Goal: Task Accomplishment & Management: Manage account settings

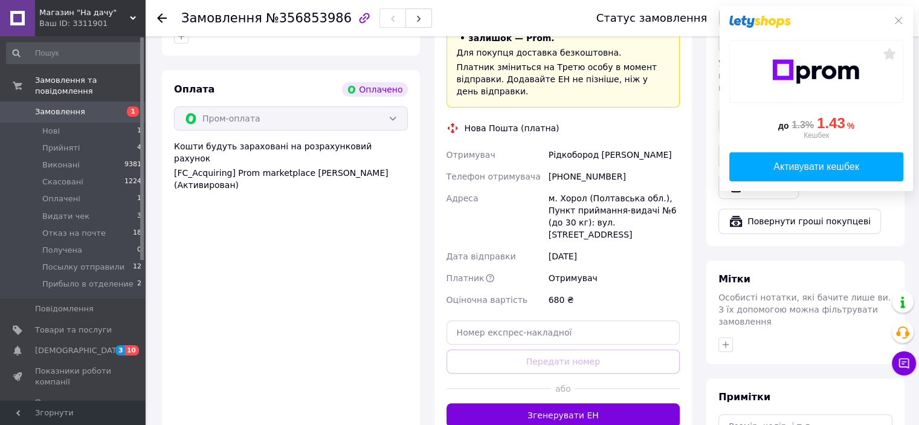
scroll to position [423, 0]
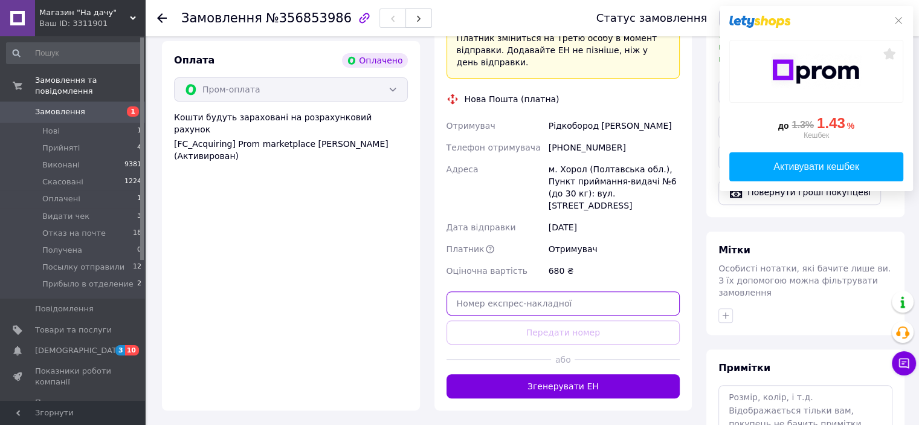
click at [517, 291] on input "text" at bounding box center [563, 303] width 234 height 24
paste input "20451225076356"
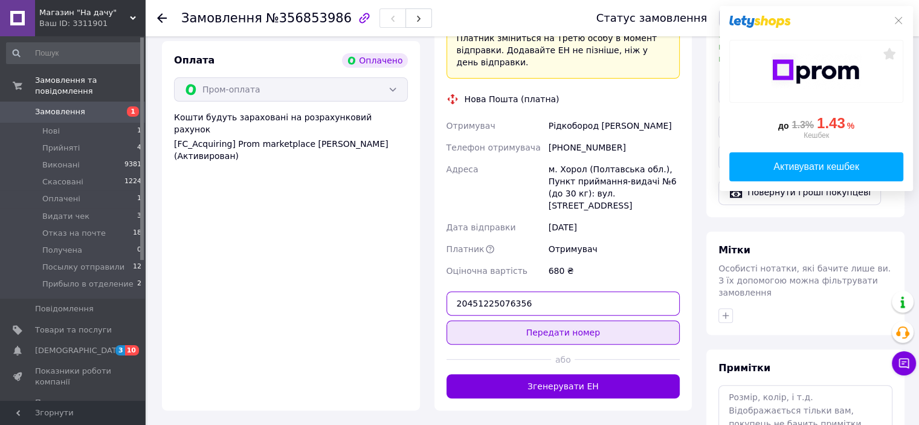
type input "20451225076356"
click at [565, 320] on button "Передати номер" at bounding box center [563, 332] width 234 height 24
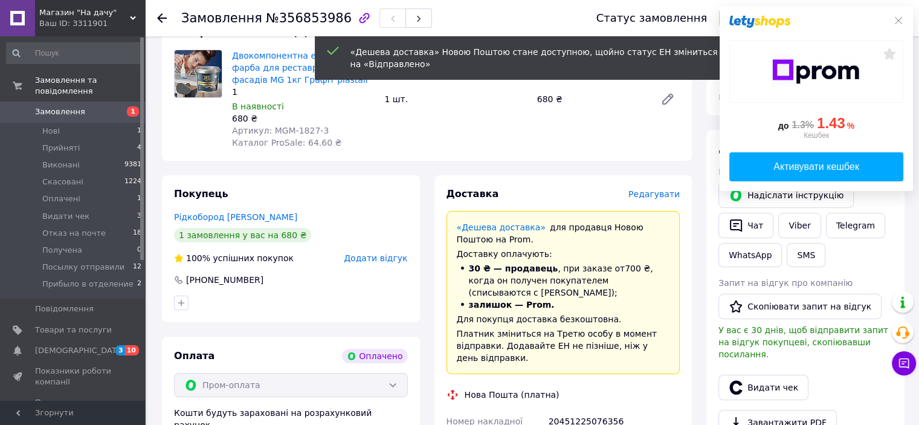
scroll to position [121, 0]
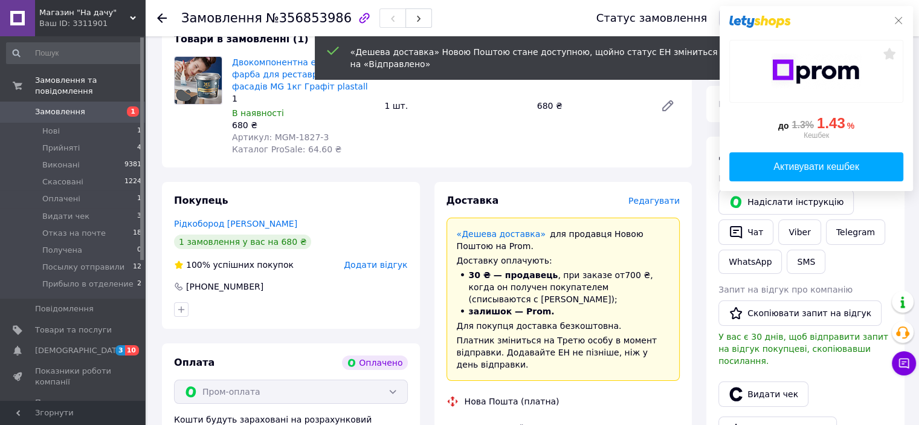
click at [896, 21] on icon at bounding box center [898, 21] width 10 height 10
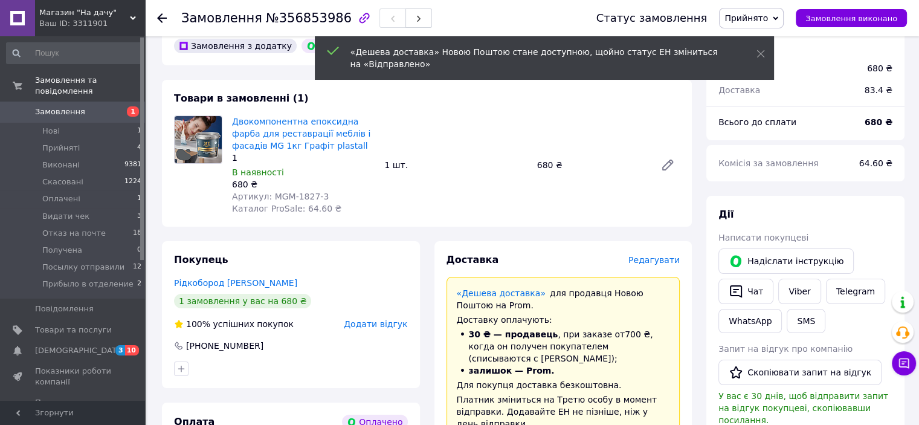
scroll to position [0, 0]
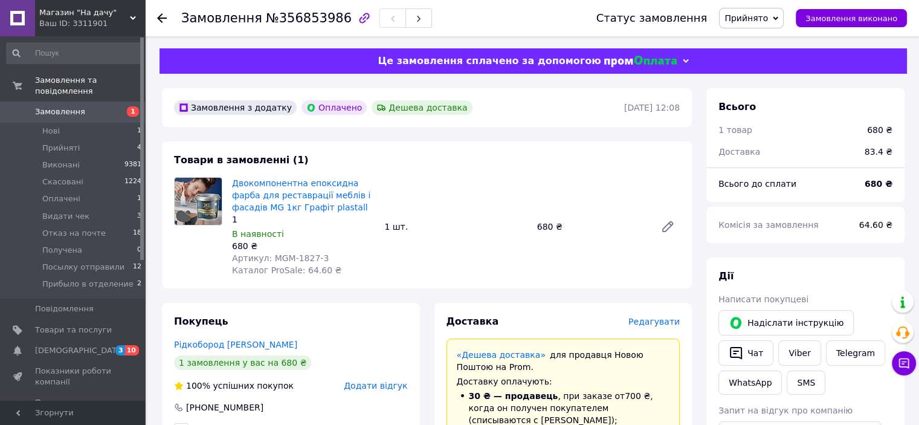
click at [778, 19] on icon at bounding box center [775, 18] width 5 height 5
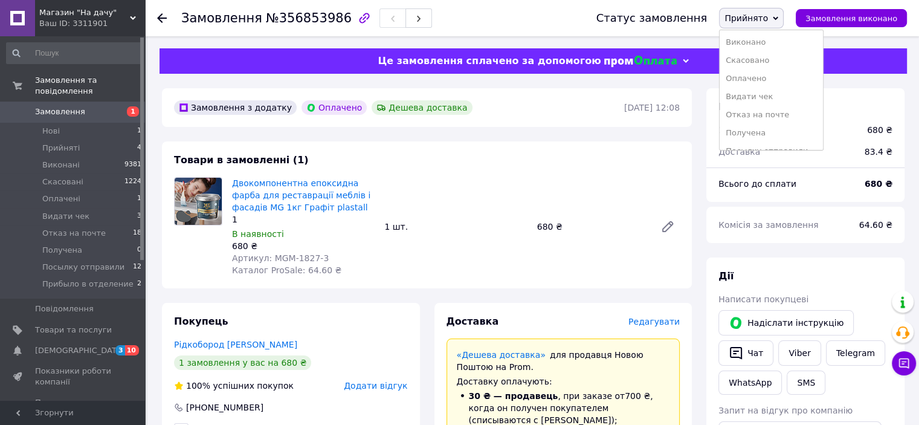
click at [764, 94] on li "Видати чек" at bounding box center [770, 97] width 103 height 18
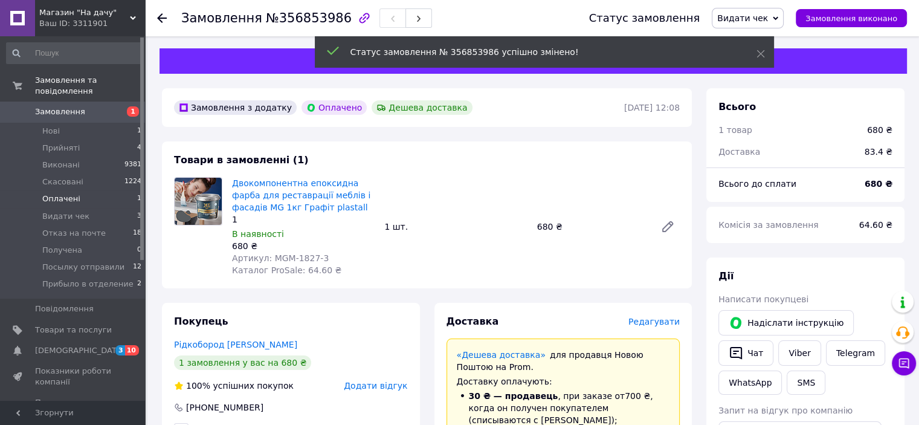
click at [72, 193] on span "Оплачені" at bounding box center [61, 198] width 38 height 11
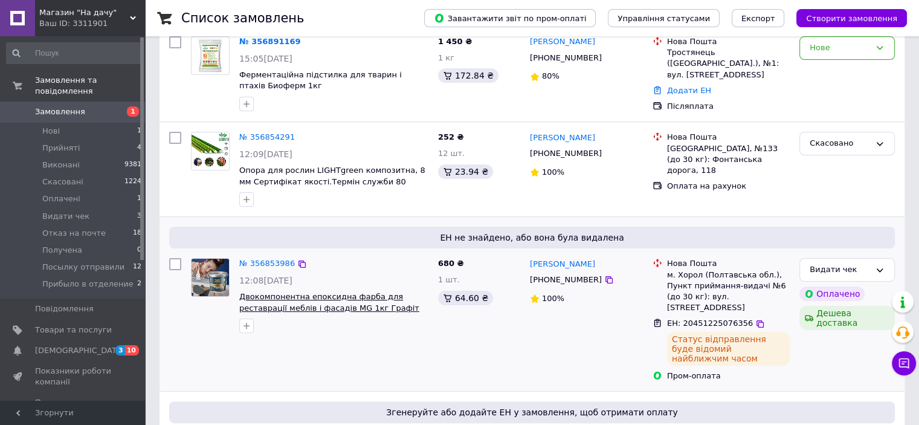
scroll to position [181, 0]
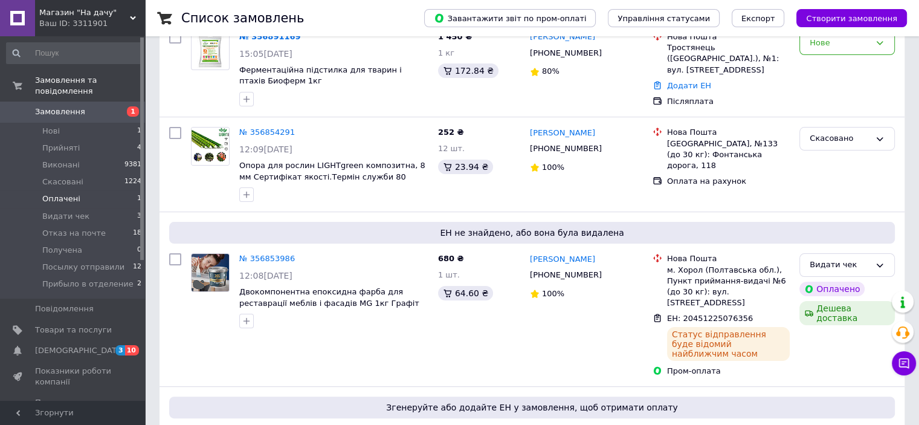
click at [53, 193] on span "Оплачені" at bounding box center [61, 198] width 38 height 11
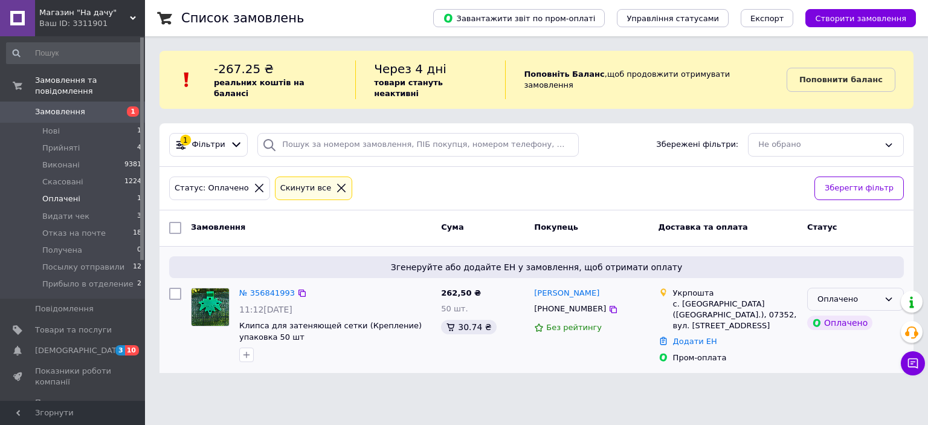
click at [881, 287] on div "Оплачено" at bounding box center [855, 299] width 97 height 24
click at [853, 313] on li "Прийнято" at bounding box center [855, 324] width 95 height 22
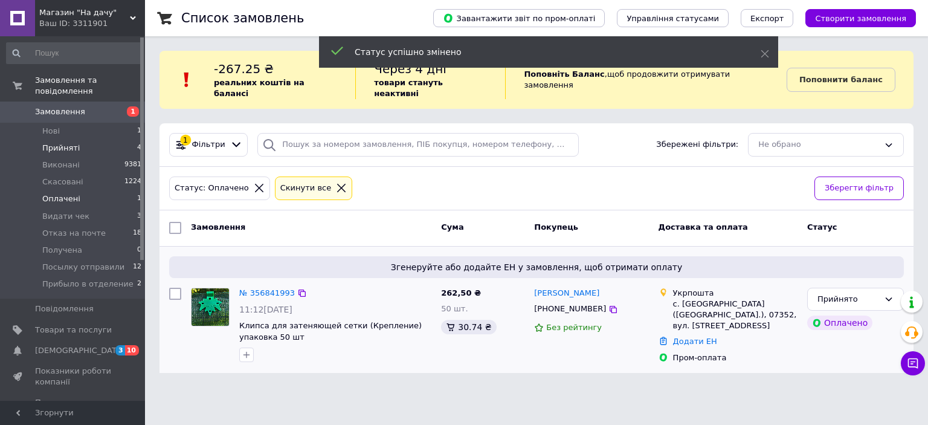
click at [68, 143] on span "Прийняті" at bounding box center [60, 148] width 37 height 11
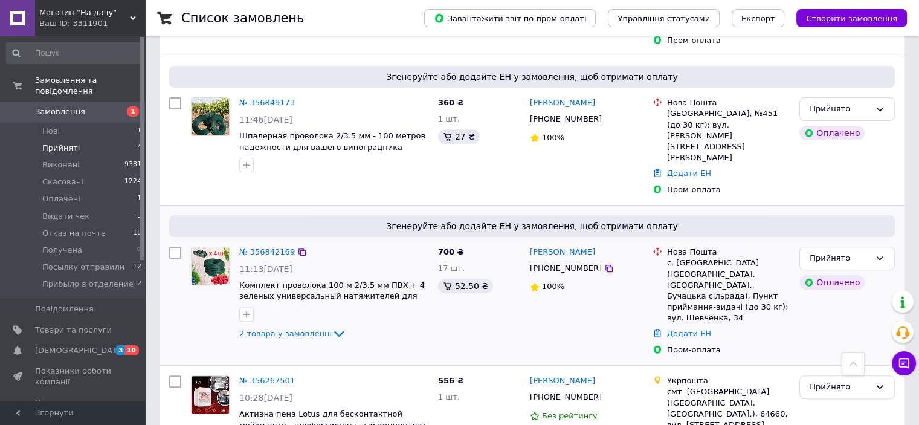
scroll to position [365, 0]
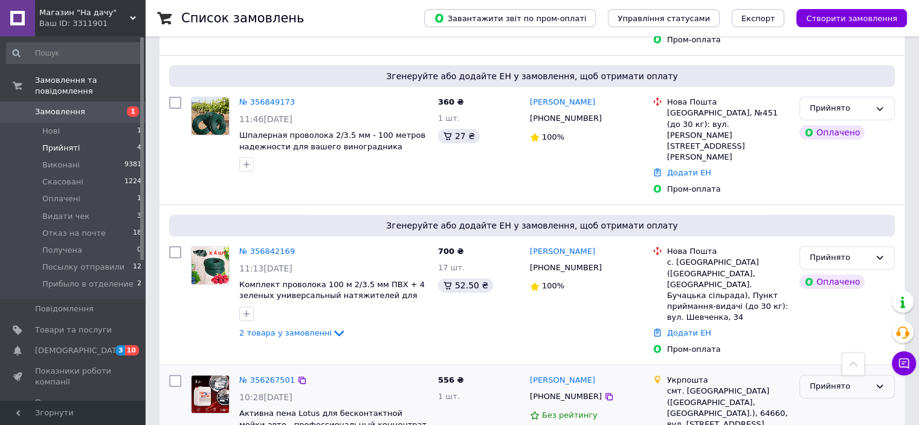
click at [869, 380] on div "Прийнято" at bounding box center [839, 386] width 60 height 13
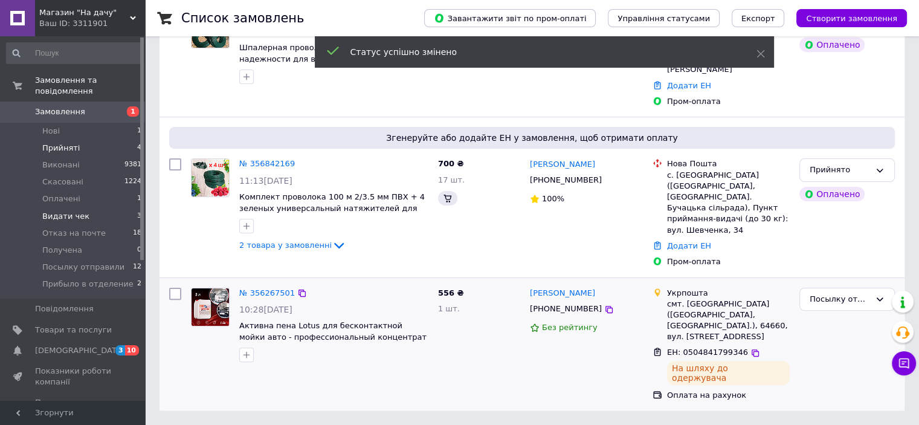
scroll to position [211, 0]
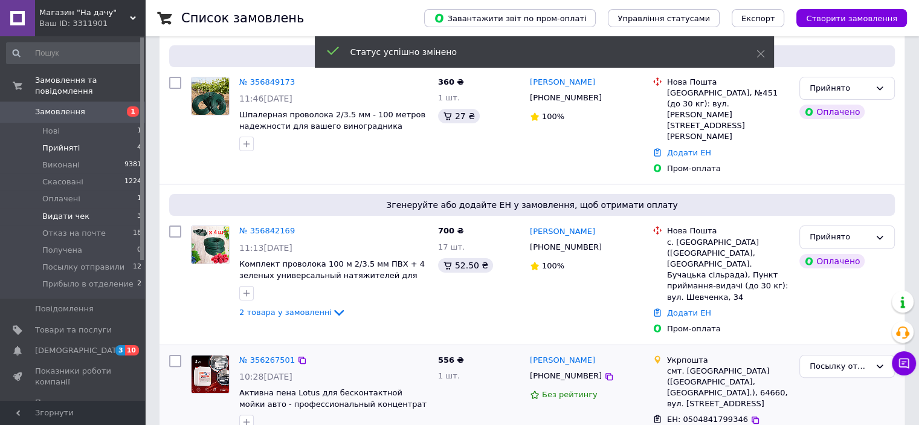
click at [77, 211] on span "Видати чек" at bounding box center [65, 216] width 47 height 11
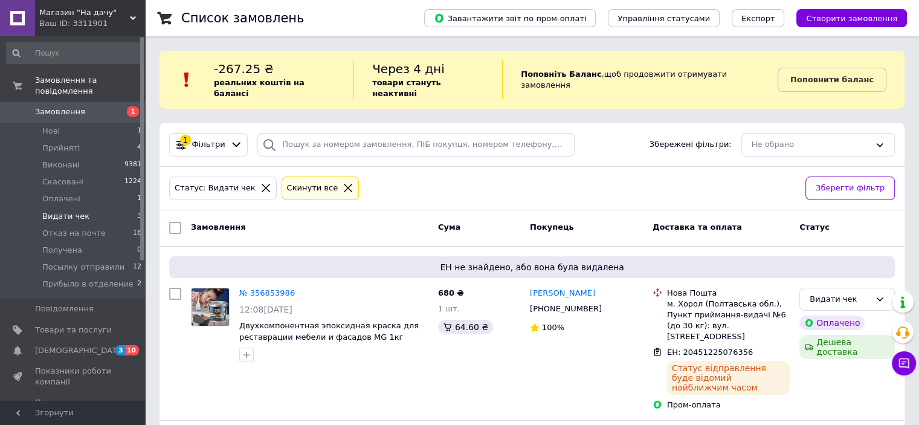
click at [342, 182] on icon at bounding box center [347, 187] width 11 height 11
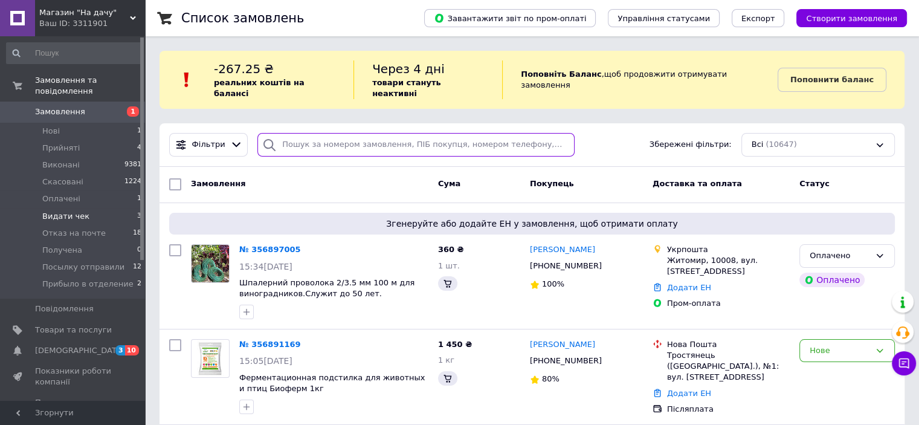
click at [342, 133] on input "search" at bounding box center [415, 145] width 317 height 24
paste input "[PHONE_NUMBER]"
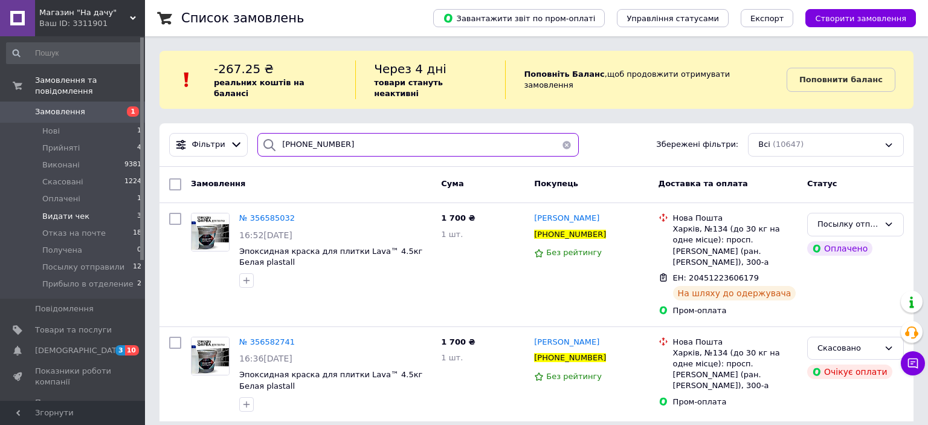
type input "[PHONE_NUMBER]"
click at [92, 140] on li "Прийняті 4" at bounding box center [74, 148] width 149 height 17
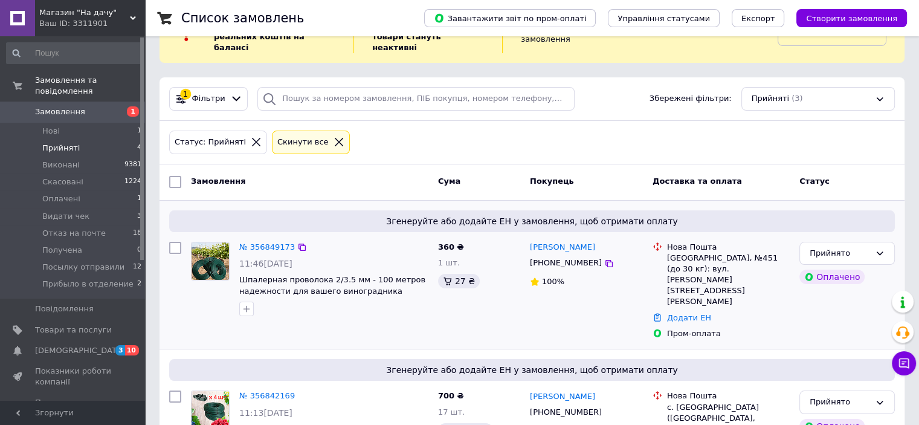
scroll to position [225, 0]
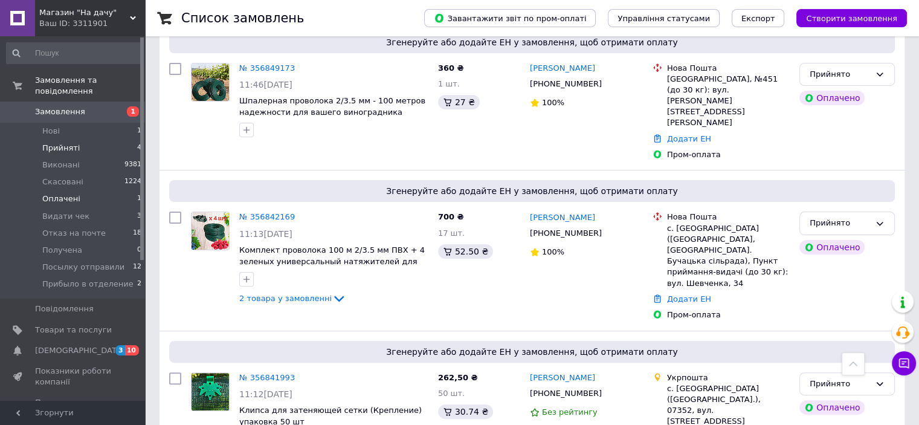
click at [65, 193] on span "Оплачені" at bounding box center [61, 198] width 38 height 11
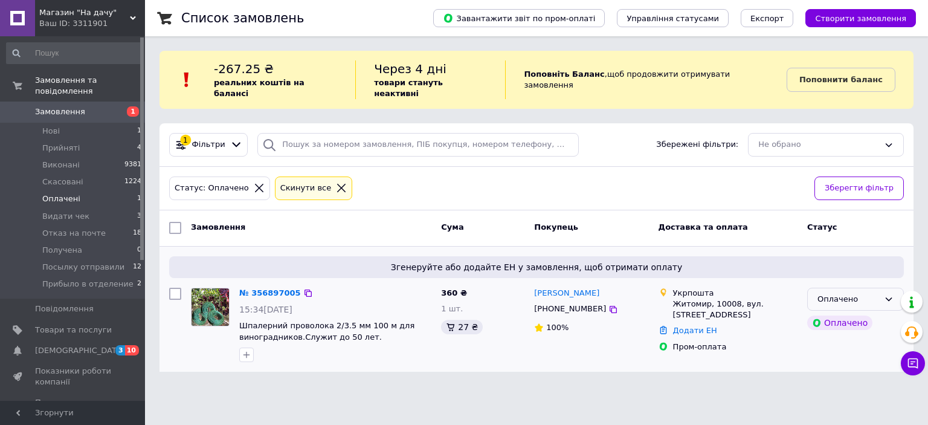
click at [884, 294] on icon at bounding box center [889, 299] width 10 height 10
click at [859, 314] on li "Прийнято" at bounding box center [855, 324] width 95 height 22
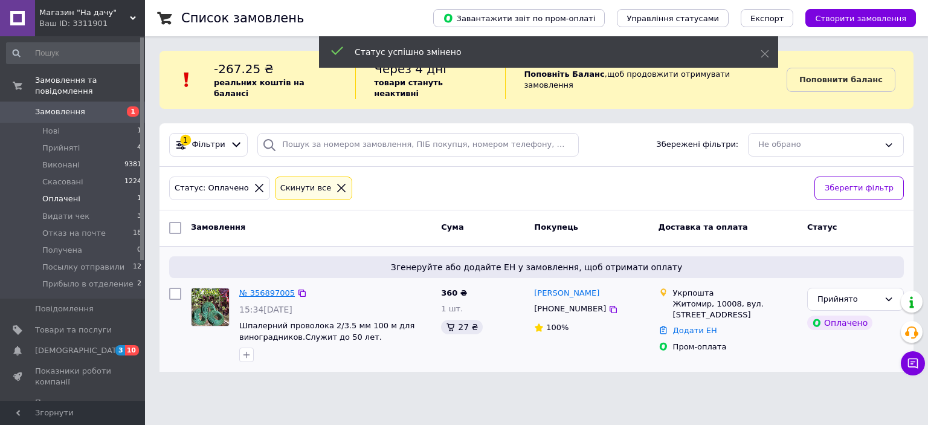
click at [266, 288] on link "№ 356897005" at bounding box center [267, 292] width 56 height 9
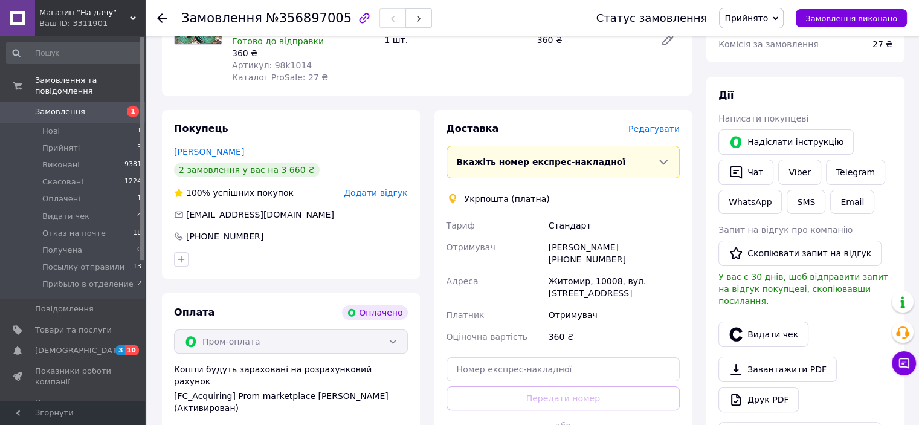
scroll to position [181, 0]
click at [222, 146] on link "[PERSON_NAME]" at bounding box center [209, 151] width 70 height 10
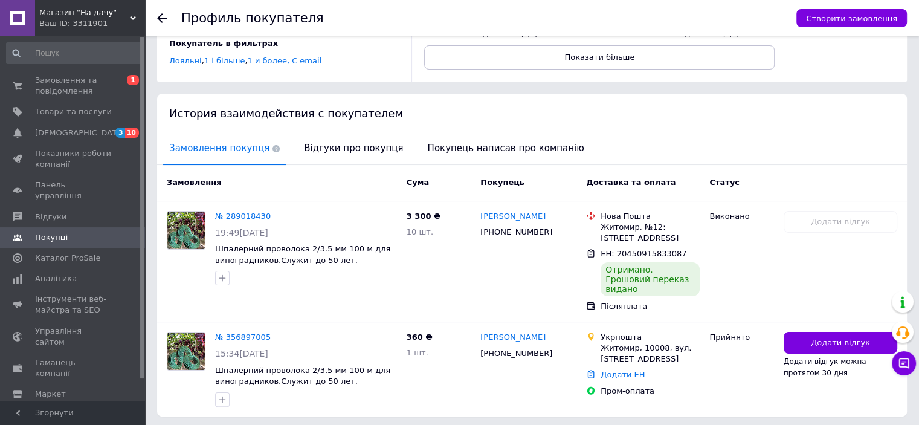
scroll to position [210, 0]
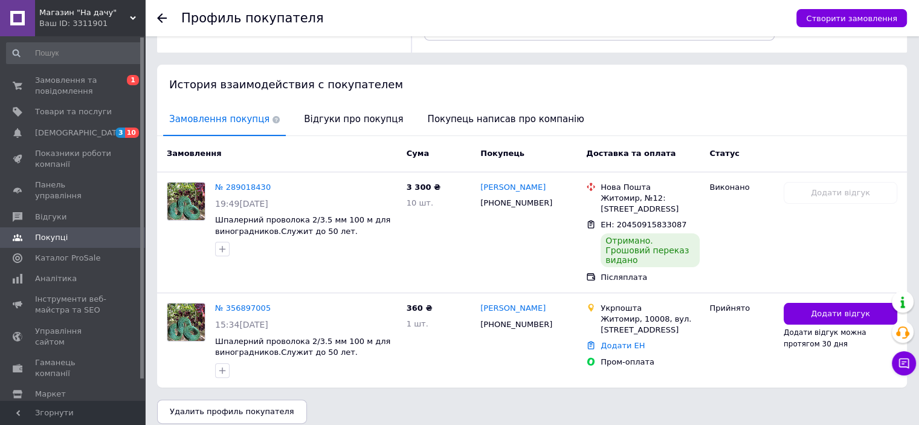
click at [161, 21] on icon at bounding box center [162, 18] width 10 height 10
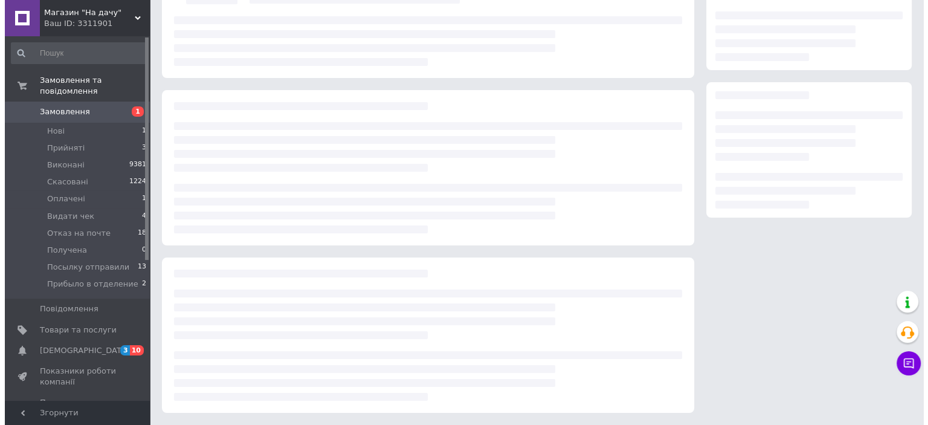
scroll to position [127, 0]
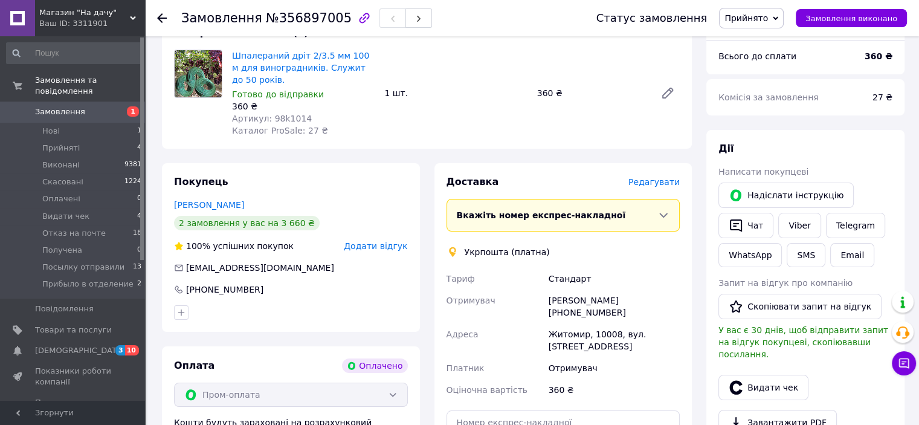
click at [655, 177] on span "Редагувати" at bounding box center [653, 182] width 51 height 10
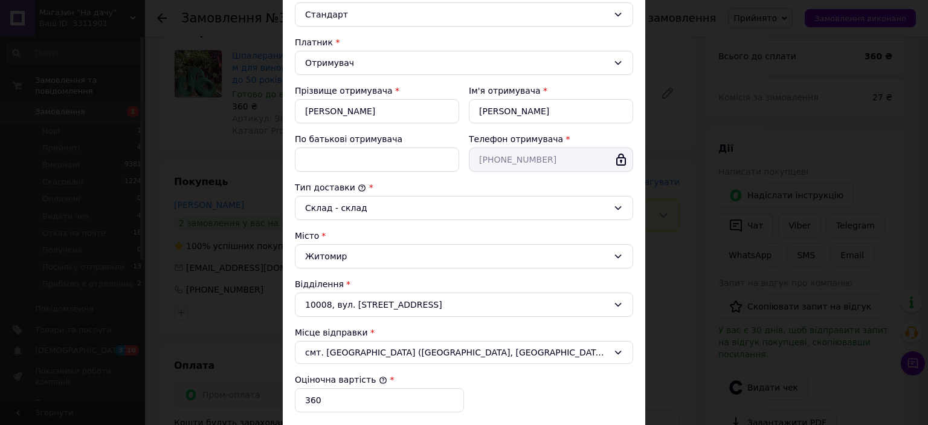
scroll to position [181, 0]
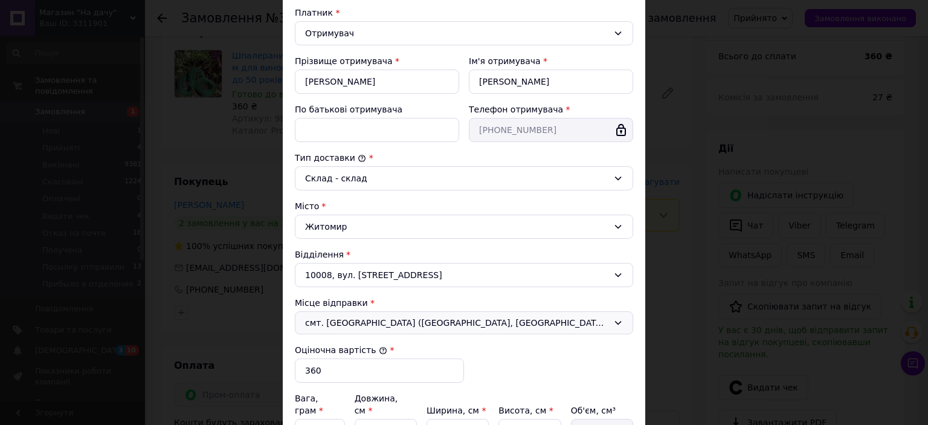
click at [609, 328] on div "смт. [GEOGRAPHIC_DATA] ([GEOGRAPHIC_DATA], [GEOGRAPHIC_DATA].); 64660, вул. [ST…" at bounding box center [464, 322] width 338 height 23
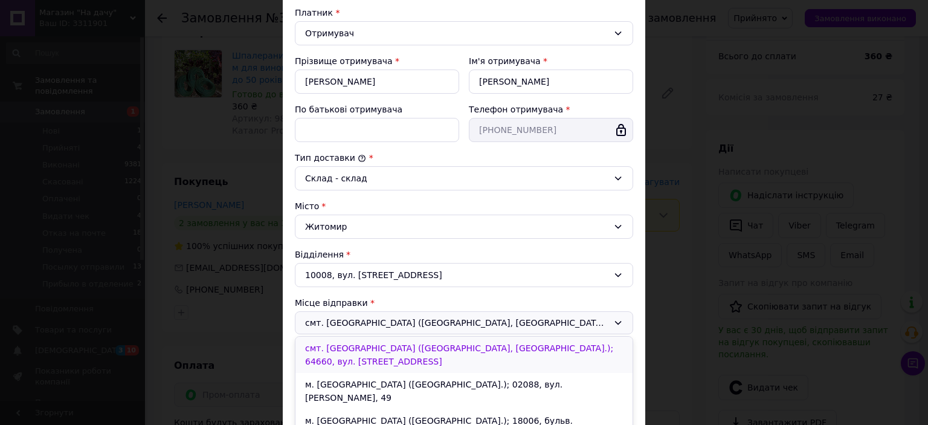
click at [529, 344] on li "смт. [GEOGRAPHIC_DATA] ([GEOGRAPHIC_DATA], [GEOGRAPHIC_DATA].); 64660, вул. [ST…" at bounding box center [463, 354] width 337 height 36
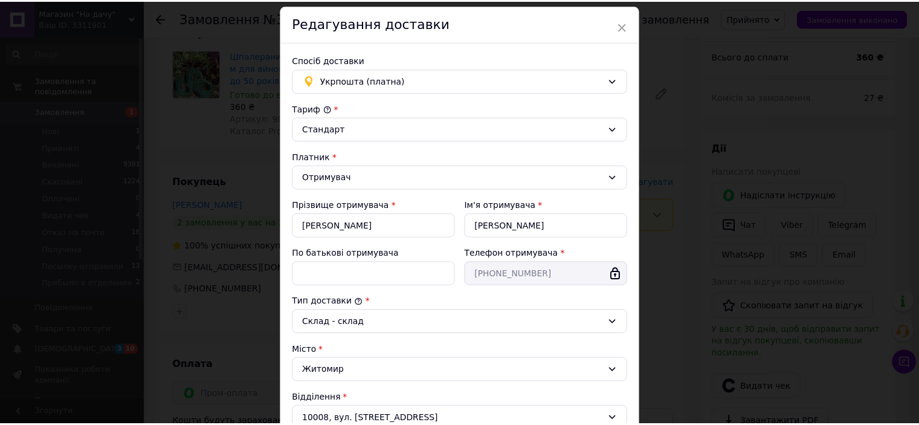
scroll to position [302, 0]
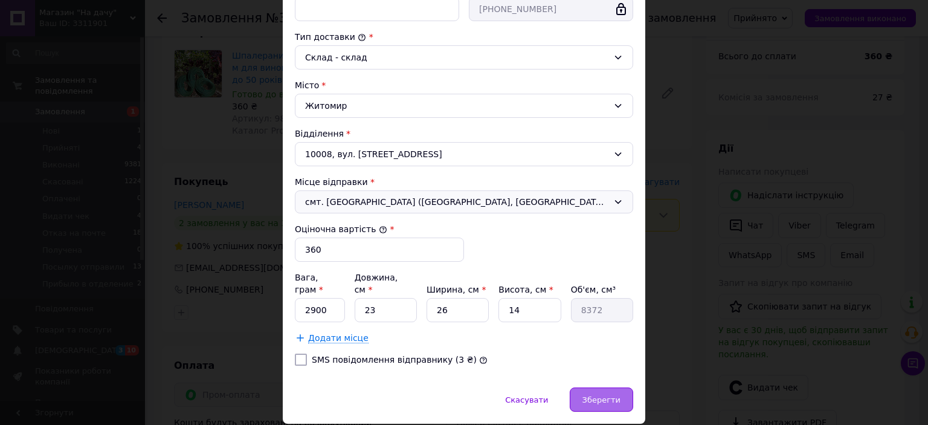
click at [602, 395] on span "Зберегти" at bounding box center [601, 399] width 38 height 9
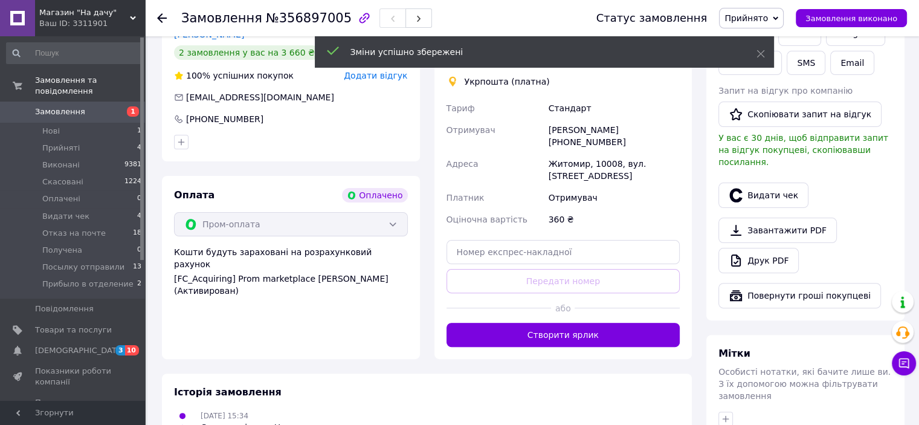
scroll to position [309, 0]
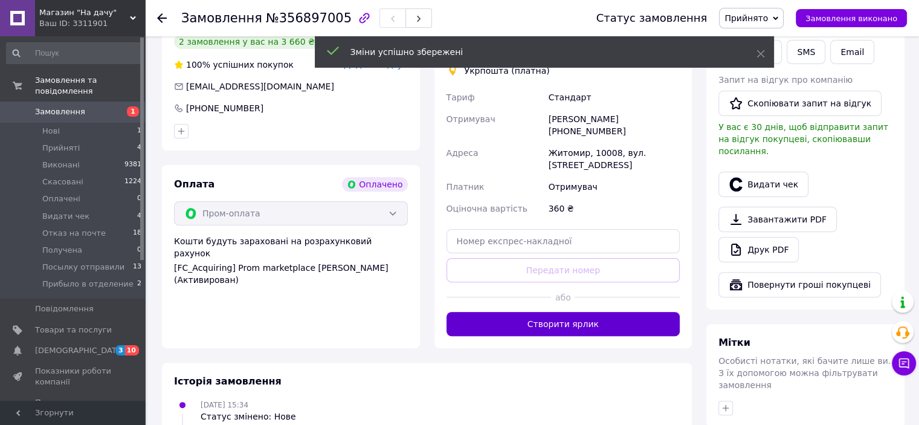
click at [575, 316] on button "Створити ярлик" at bounding box center [563, 324] width 234 height 24
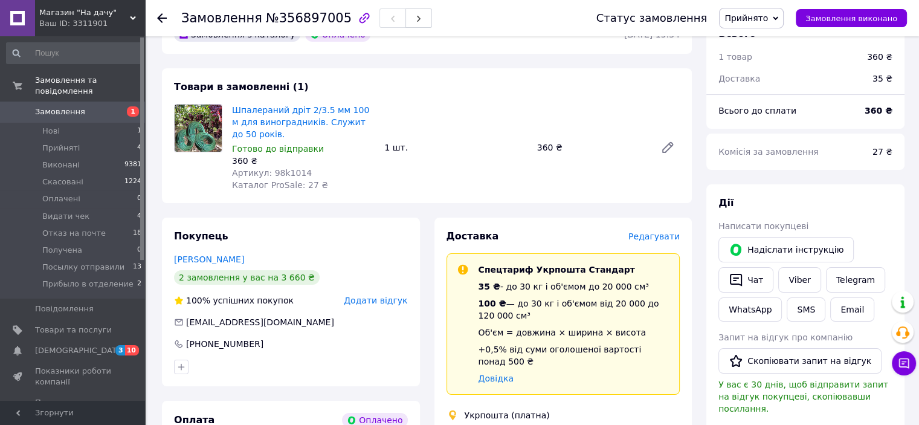
scroll to position [67, 0]
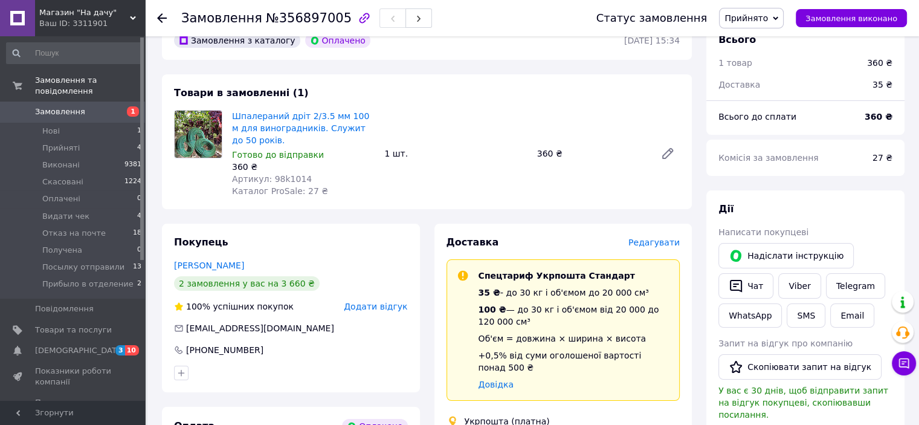
click at [165, 16] on icon at bounding box center [162, 18] width 10 height 10
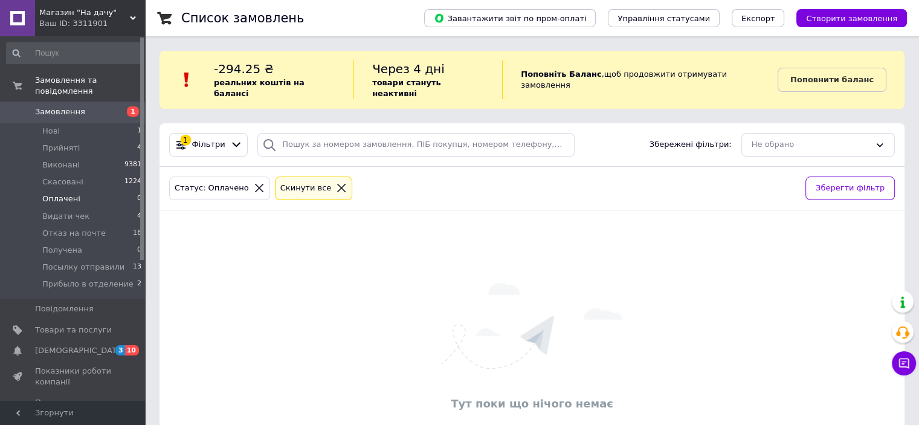
click at [336, 182] on icon at bounding box center [341, 187] width 11 height 11
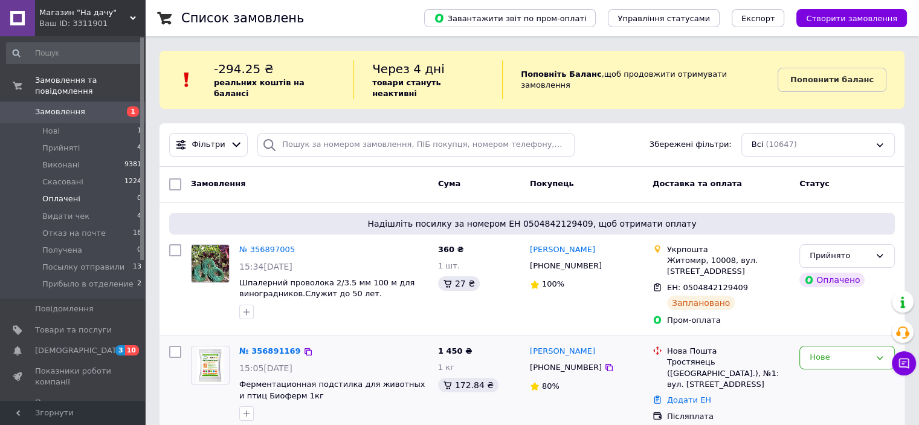
scroll to position [121, 0]
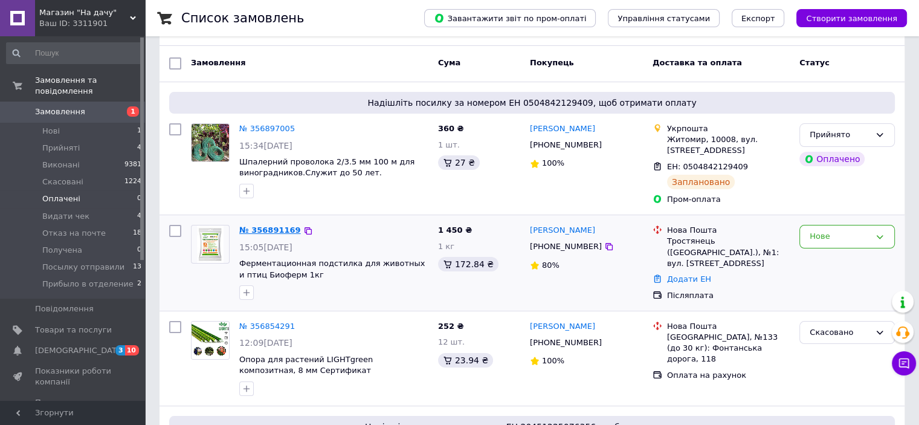
click at [266, 225] on link "№ 356891169" at bounding box center [270, 229] width 62 height 9
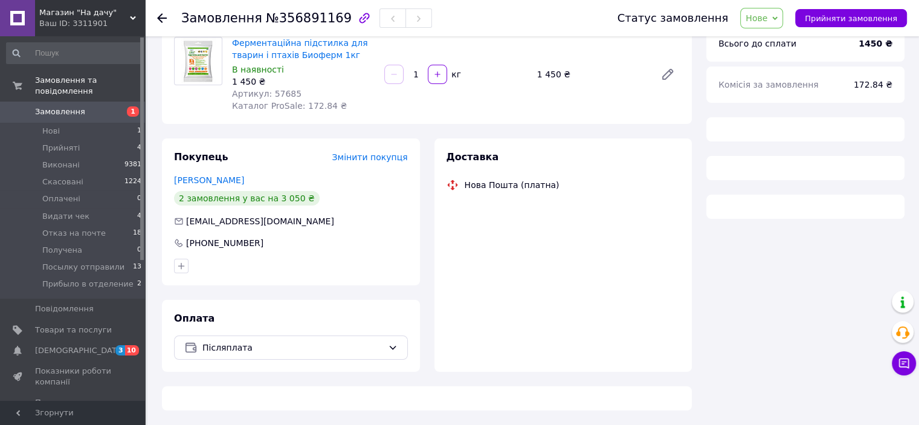
scroll to position [121, 0]
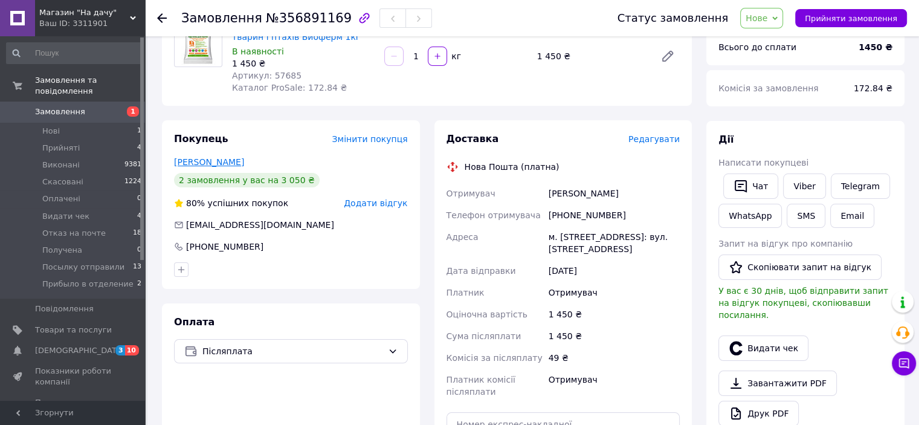
click at [213, 158] on link "[PERSON_NAME]" at bounding box center [209, 162] width 70 height 10
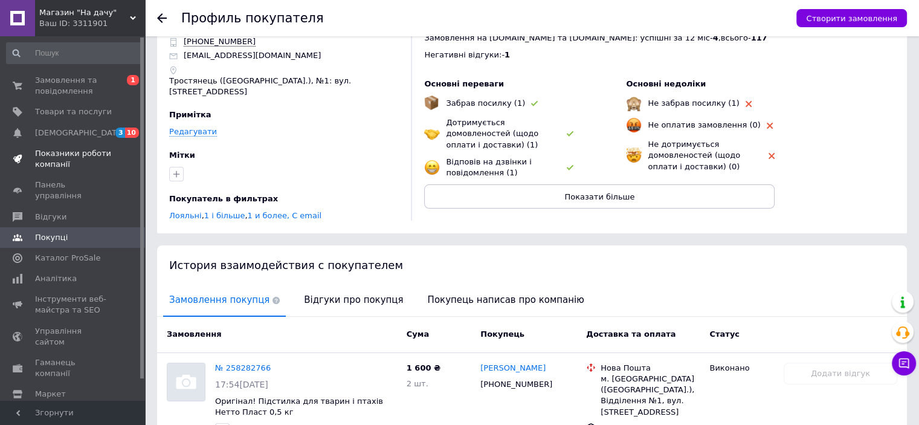
scroll to position [41, 0]
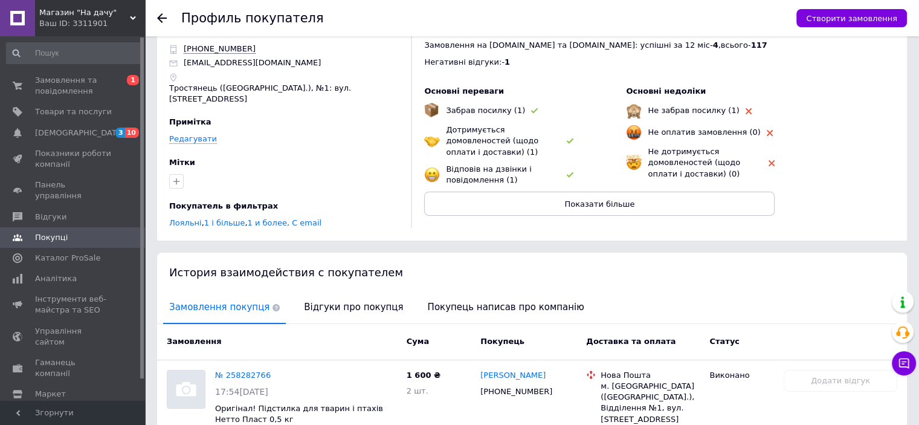
click at [164, 19] on icon at bounding box center [162, 18] width 10 height 10
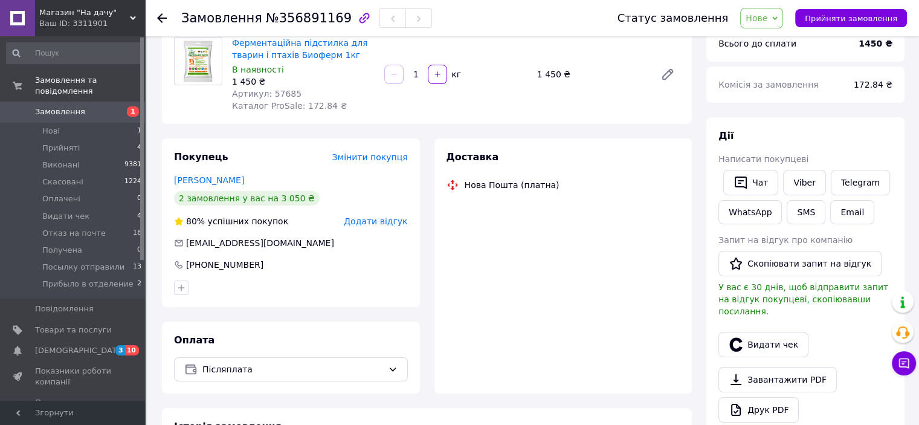
scroll to position [121, 0]
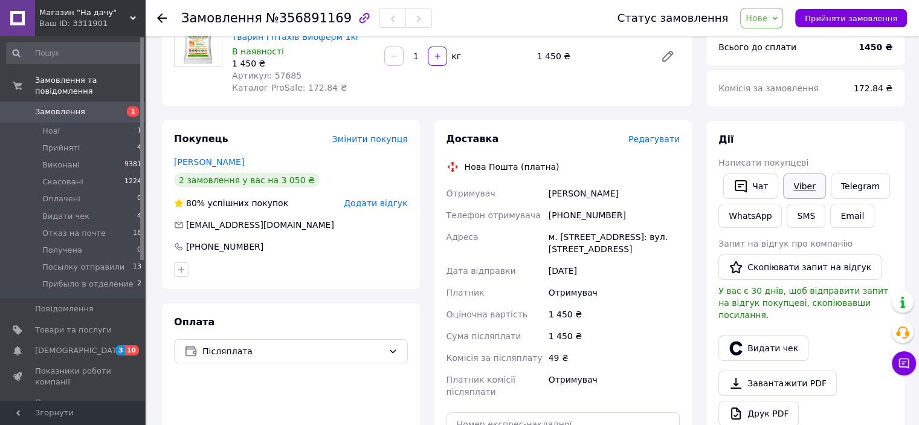
click at [801, 173] on link "Viber" at bounding box center [804, 185] width 42 height 25
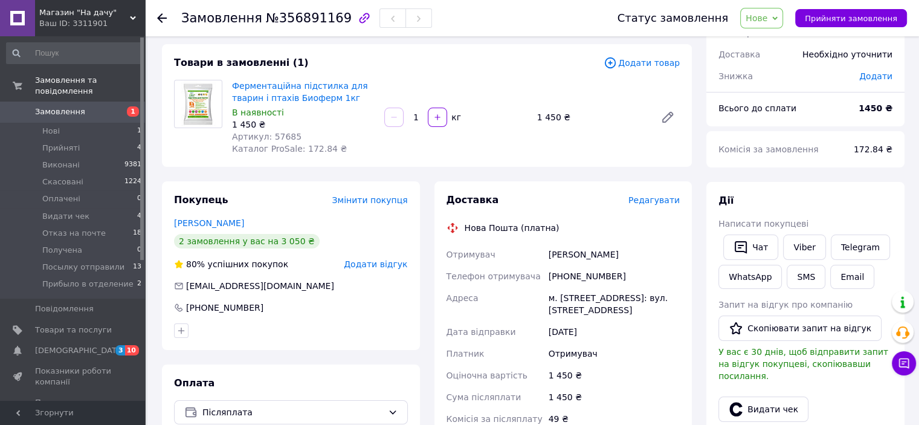
scroll to position [0, 0]
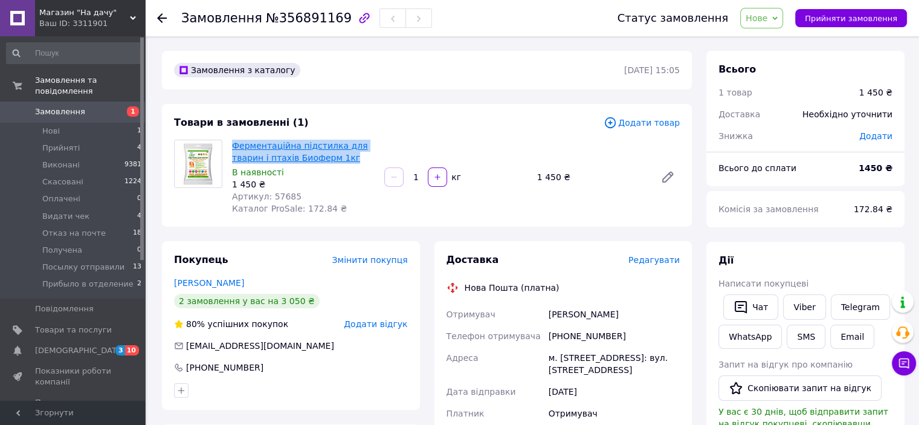
drag, startPoint x: 345, startPoint y: 159, endPoint x: 232, endPoint y: 144, distance: 114.5
click at [232, 144] on span "Ферментаційна підстилка для тварин і птахів Биоферм 1кг" at bounding box center [303, 152] width 143 height 24
copy link "Ферментаційна підстилка для тварин і птахів Биоферм 1кг"
click at [162, 16] on icon at bounding box center [162, 18] width 10 height 10
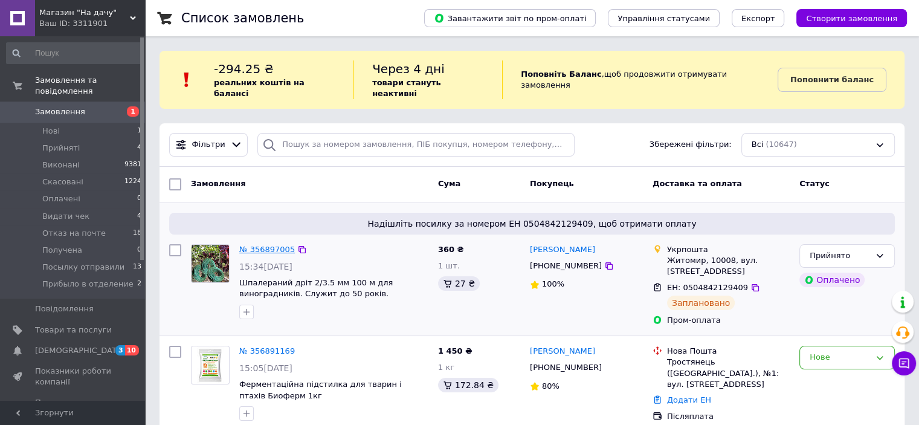
click at [252, 245] on link "№ 356897005" at bounding box center [267, 249] width 56 height 9
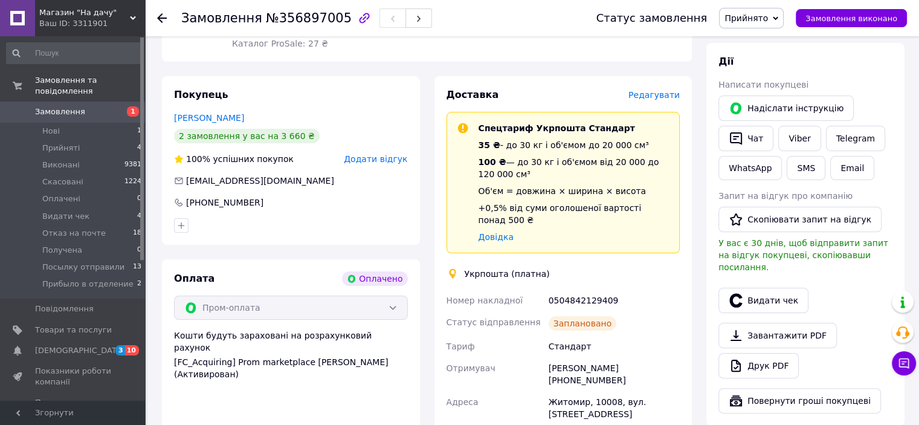
scroll to position [242, 0]
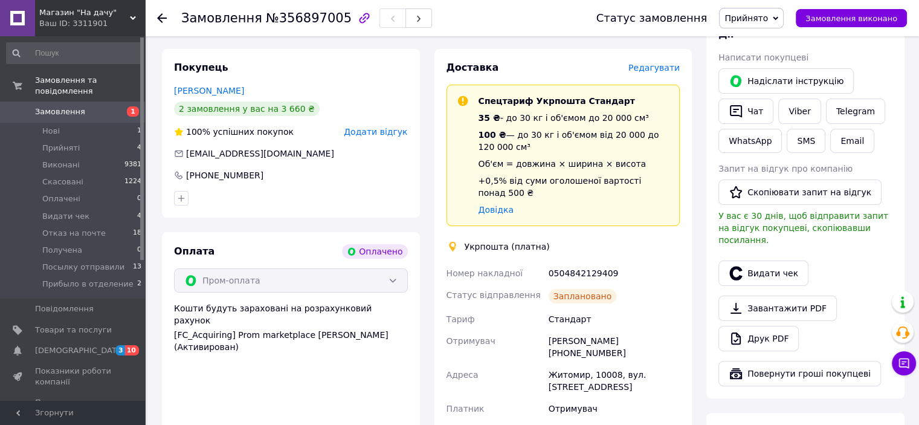
click at [225, 86] on link "[PERSON_NAME]" at bounding box center [209, 91] width 70 height 10
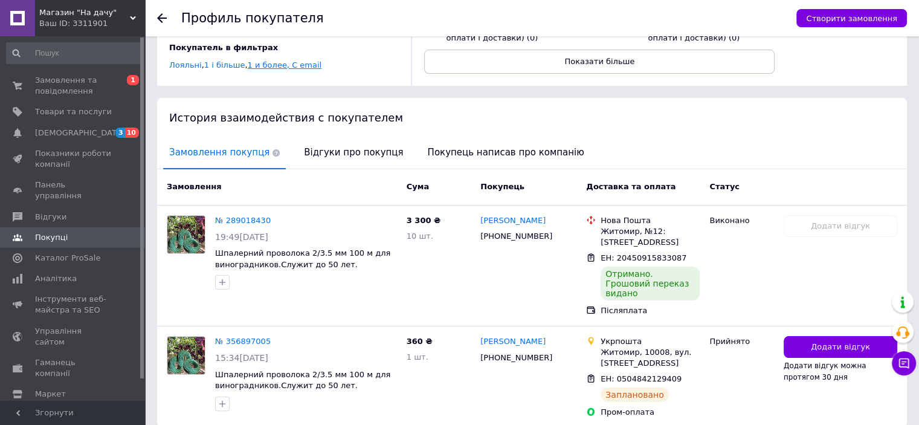
scroll to position [97, 0]
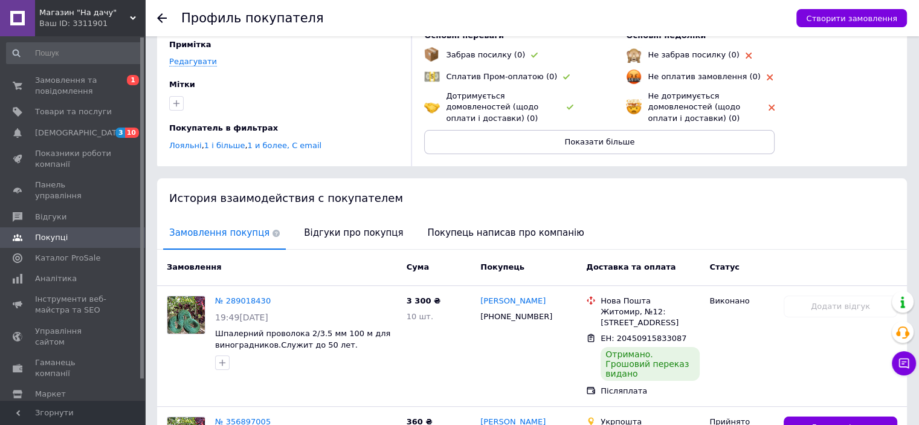
click at [159, 19] on use at bounding box center [162, 18] width 10 height 10
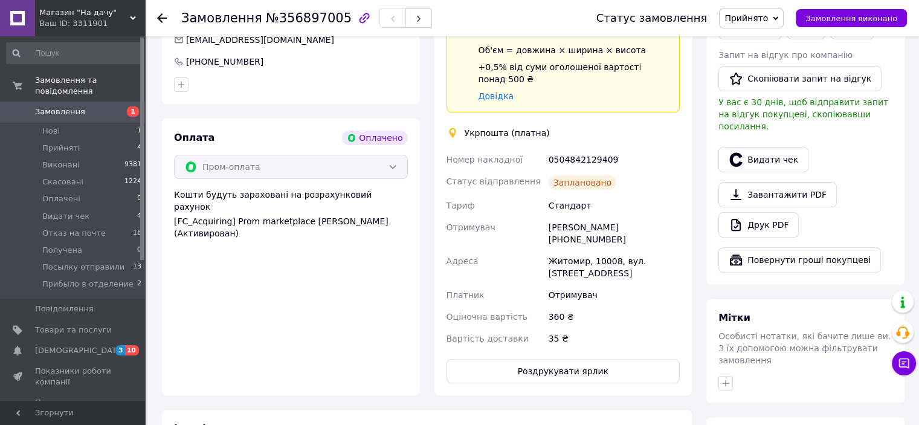
scroll to position [362, 0]
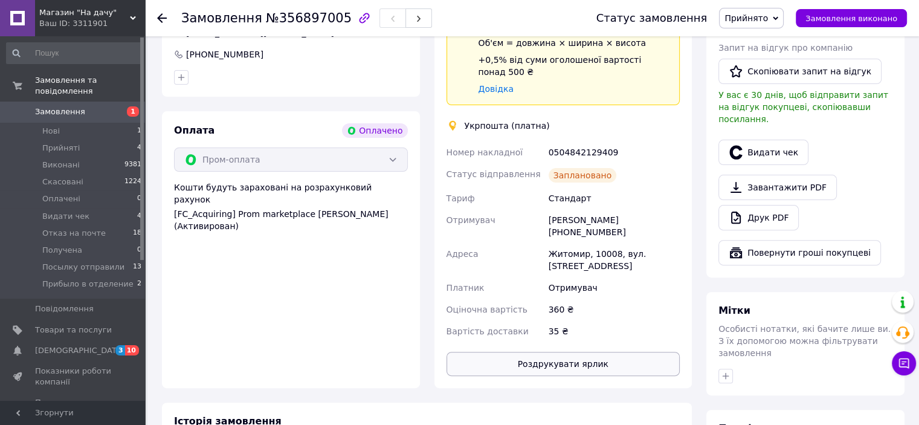
click at [580, 352] on button "Роздрукувати ярлик" at bounding box center [563, 364] width 234 height 24
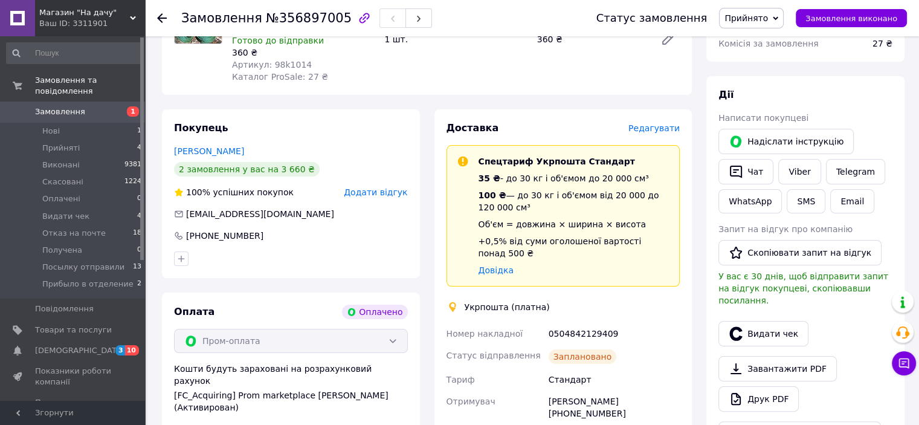
scroll to position [0, 0]
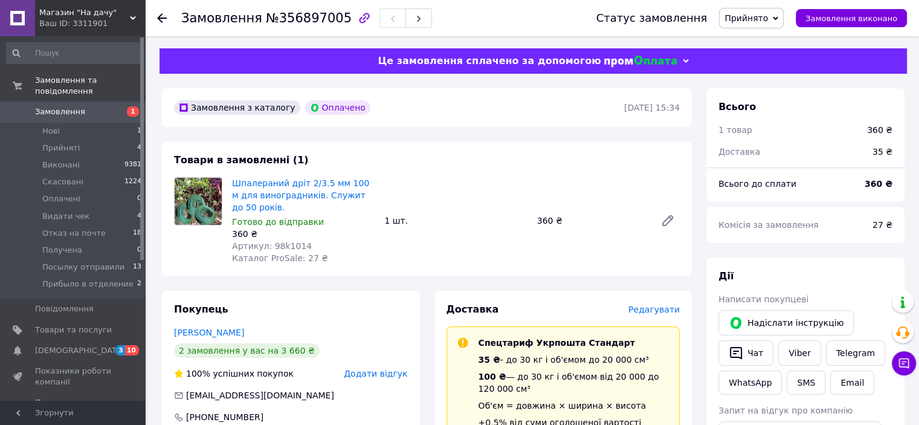
click at [768, 21] on span "Прийнято" at bounding box center [745, 18] width 43 height 10
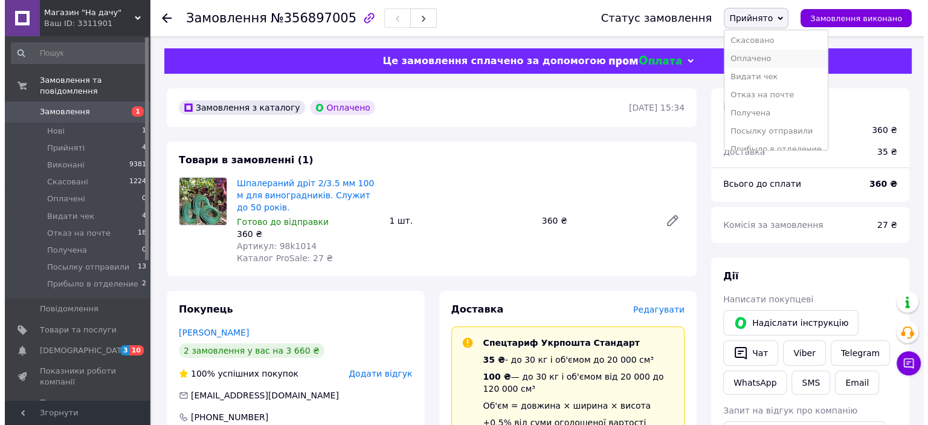
scroll to position [31, 0]
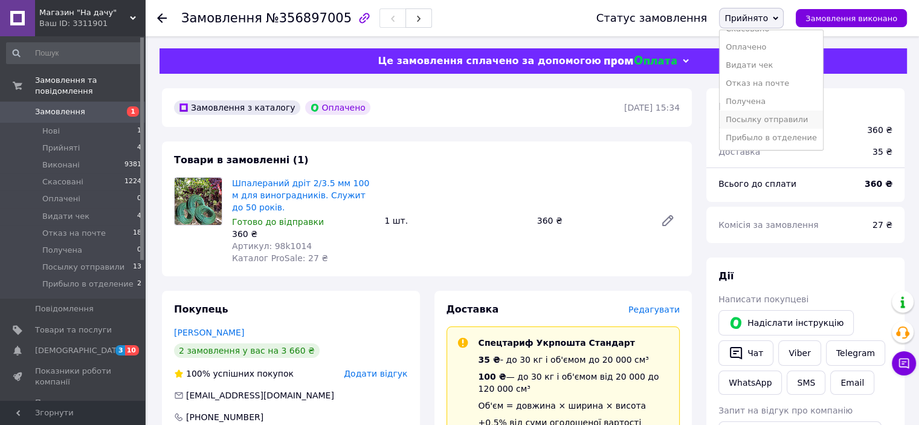
click at [800, 124] on li "Посылку отправили" at bounding box center [770, 120] width 103 height 18
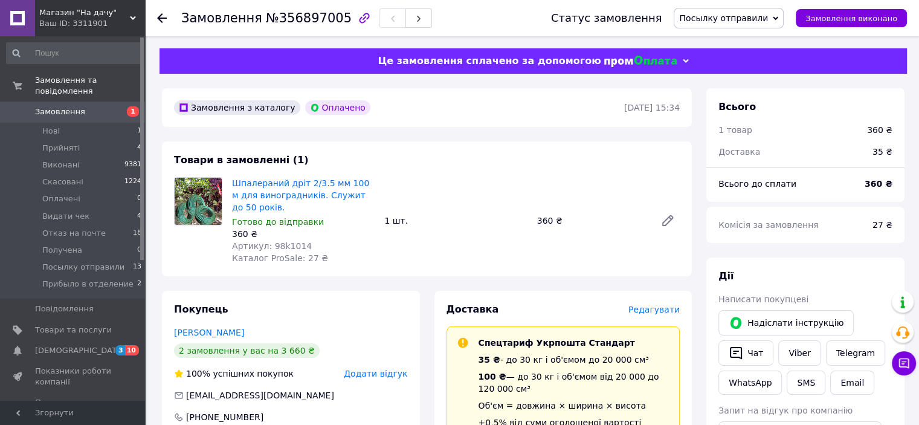
click at [160, 16] on icon at bounding box center [162, 18] width 10 height 10
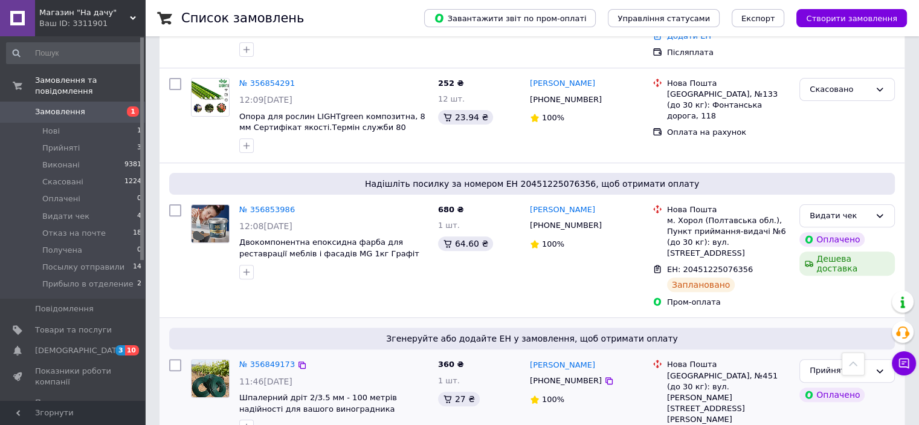
scroll to position [484, 0]
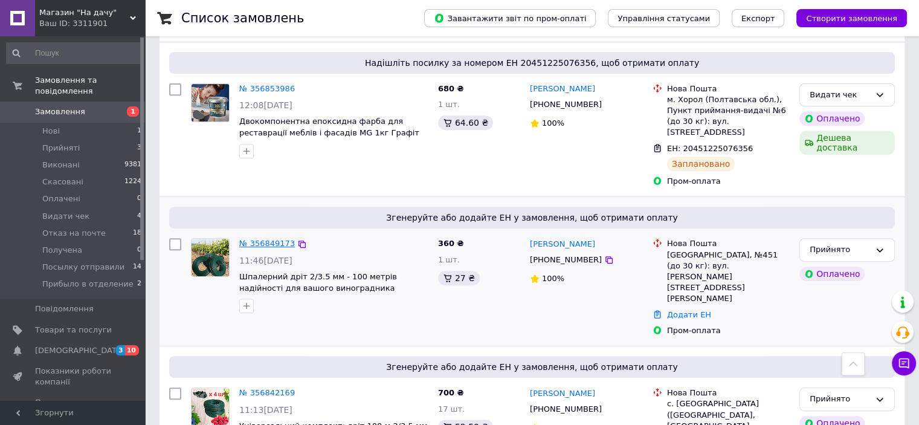
click at [271, 239] on link "№ 356849173" at bounding box center [267, 243] width 56 height 9
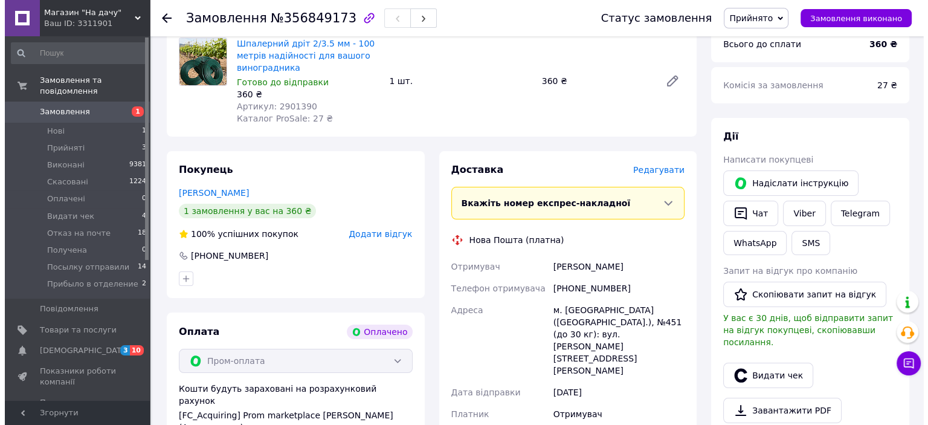
scroll to position [134, 0]
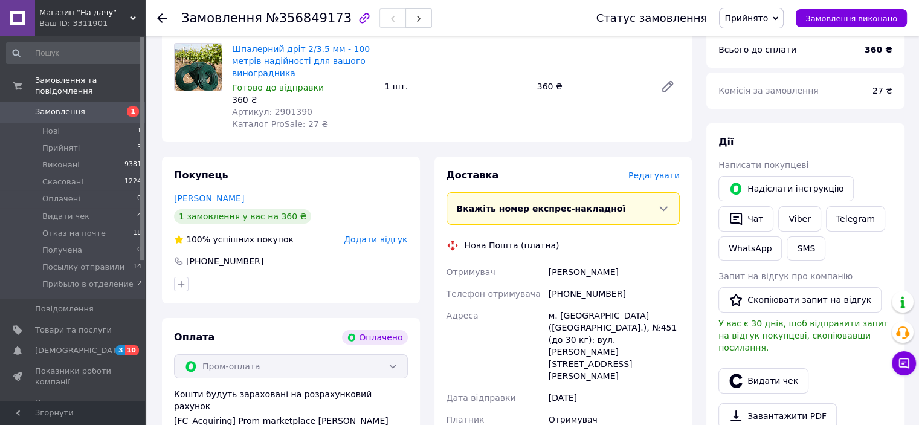
click at [665, 178] on span "Редагувати" at bounding box center [653, 175] width 51 height 10
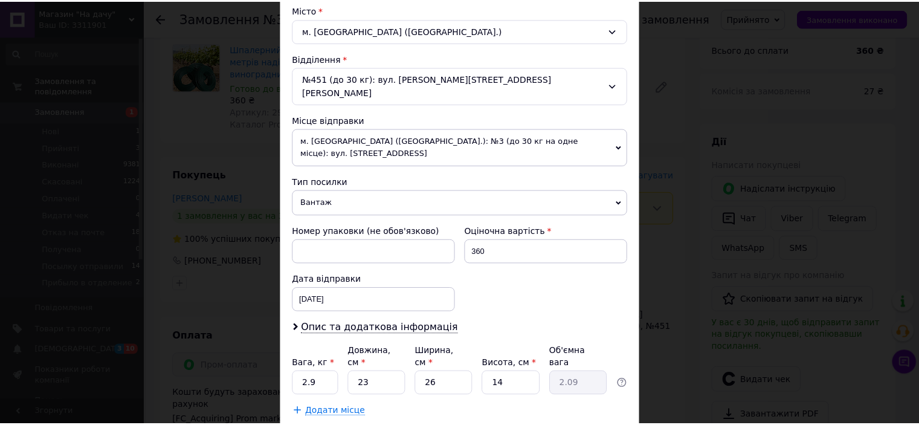
scroll to position [313, 0]
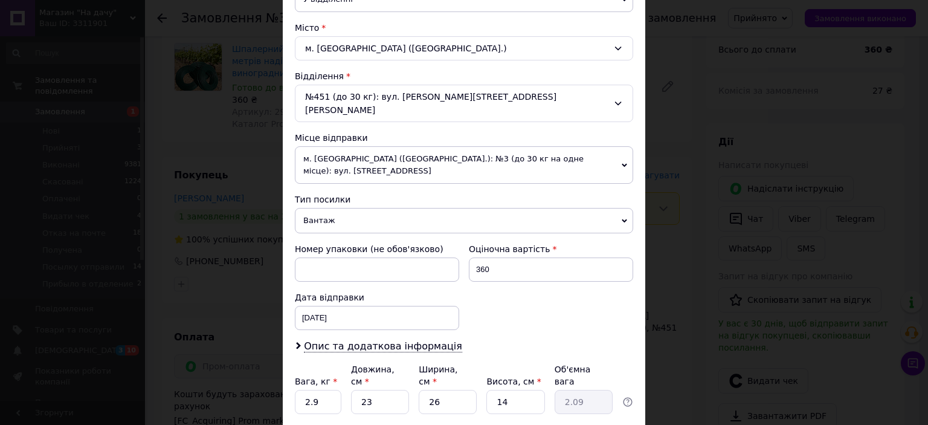
click at [554, 146] on span "м. [GEOGRAPHIC_DATA] ([GEOGRAPHIC_DATA].): №3 (до 30 кг на одне місце): вул. [S…" at bounding box center [464, 164] width 338 height 37
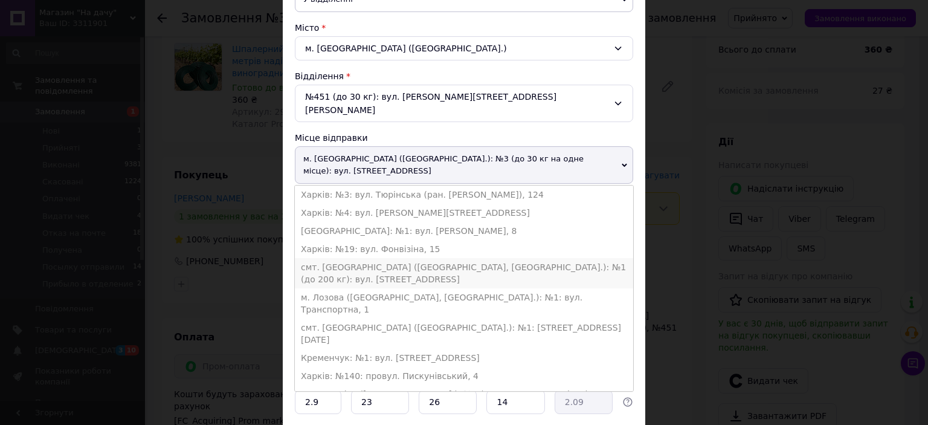
click at [366, 258] on li "смт. [GEOGRAPHIC_DATA] ([GEOGRAPHIC_DATA], [GEOGRAPHIC_DATA].): №1 (до 200 кг):…" at bounding box center [464, 273] width 338 height 30
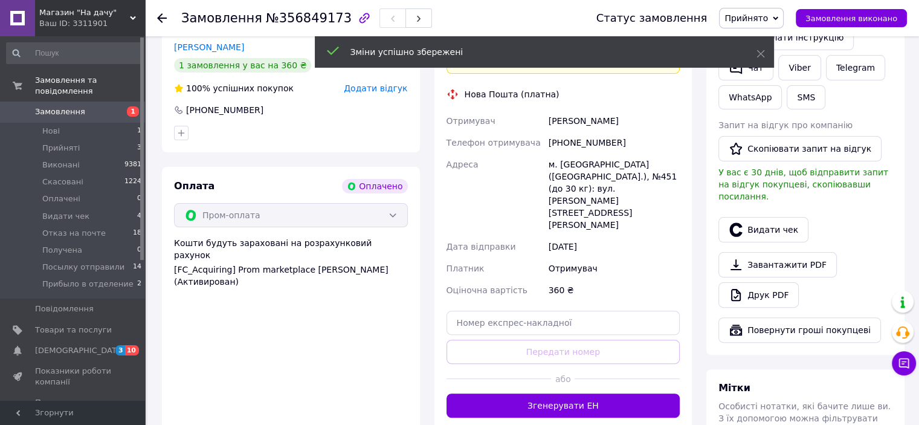
scroll to position [315, 0]
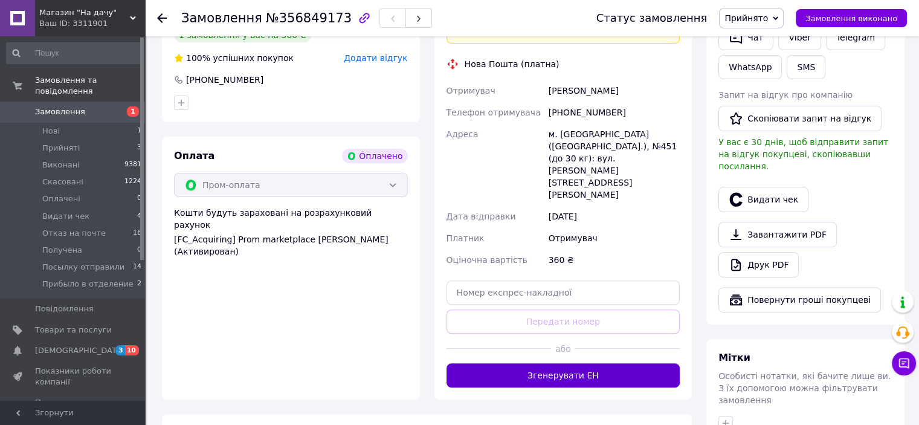
click at [601, 363] on button "Згенерувати ЕН" at bounding box center [563, 375] width 234 height 24
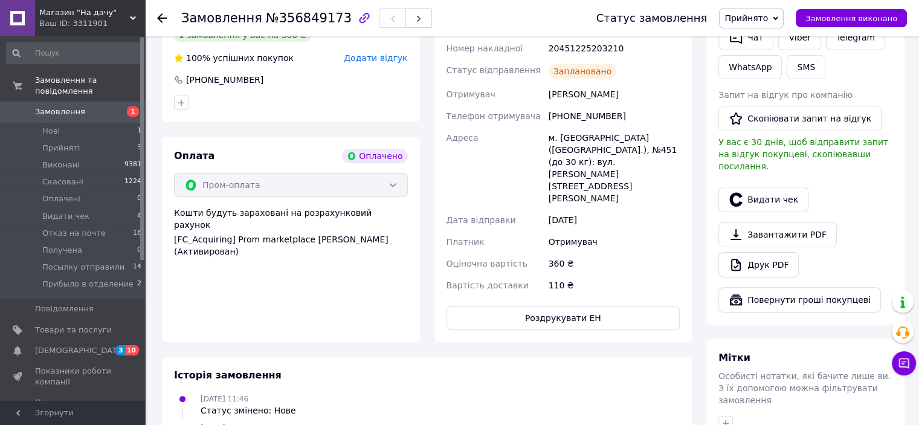
click at [778, 18] on icon at bounding box center [775, 18] width 5 height 4
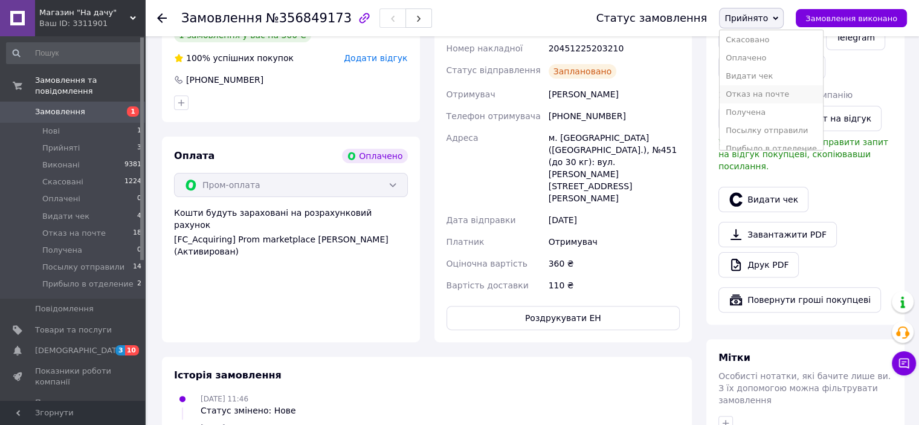
scroll to position [31, 0]
click at [774, 121] on li "Посылку отправили" at bounding box center [770, 120] width 103 height 18
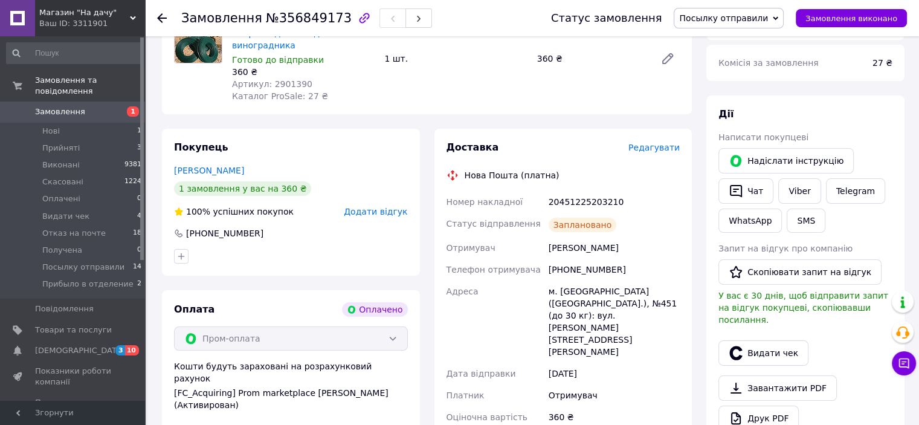
scroll to position [13, 0]
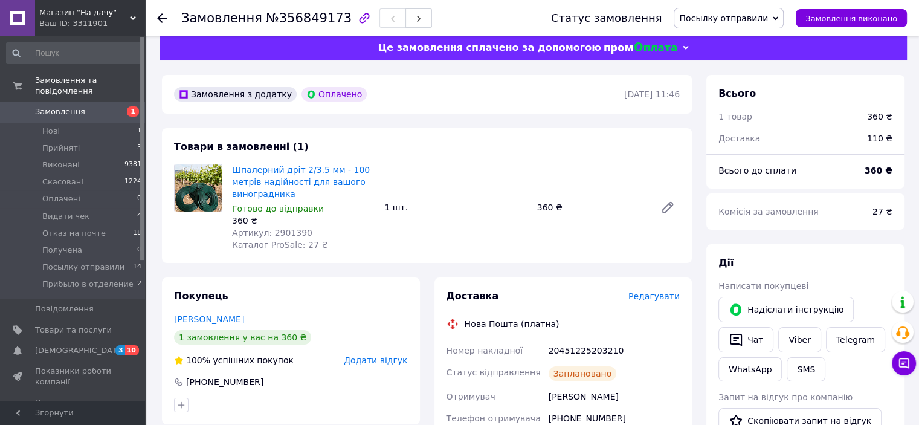
click at [162, 14] on use at bounding box center [162, 18] width 10 height 10
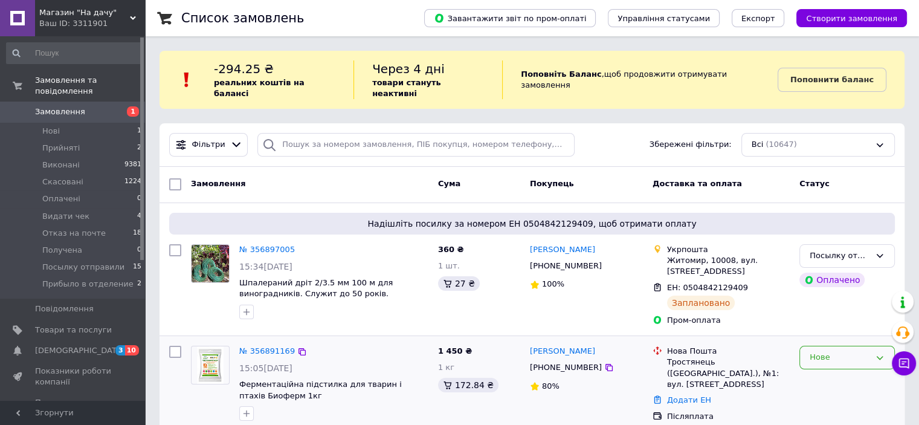
scroll to position [182, 0]
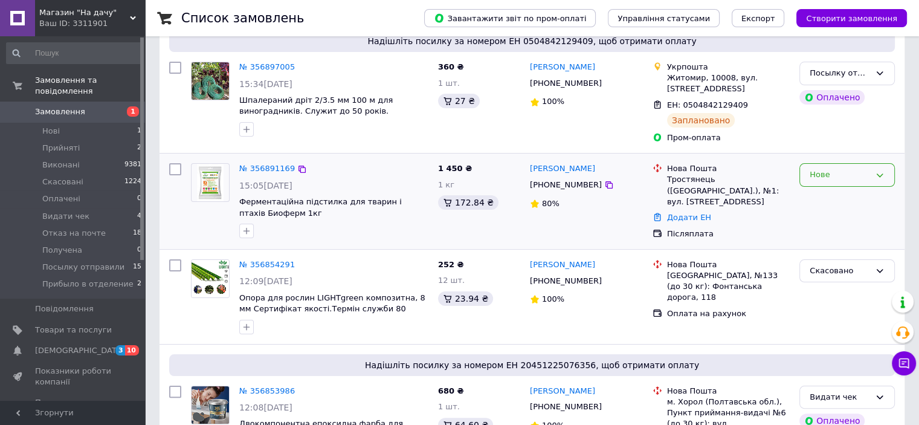
click at [873, 163] on div "Нове" at bounding box center [846, 175] width 95 height 24
click at [851, 190] on li "Прийнято" at bounding box center [847, 200] width 94 height 22
click at [878, 170] on icon at bounding box center [880, 175] width 10 height 10
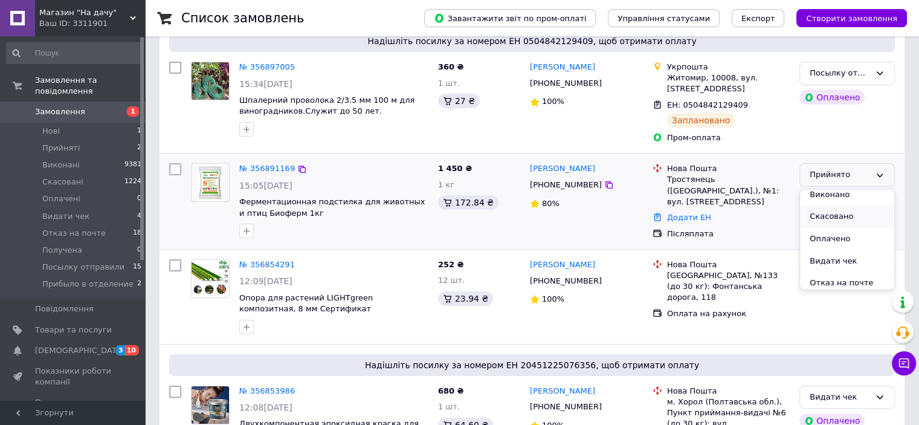
scroll to position [0, 0]
click at [831, 255] on li "Видати чек" at bounding box center [847, 266] width 94 height 22
click at [267, 123] on div at bounding box center [334, 129] width 194 height 19
click at [270, 164] on link "№ 356891169" at bounding box center [267, 168] width 56 height 9
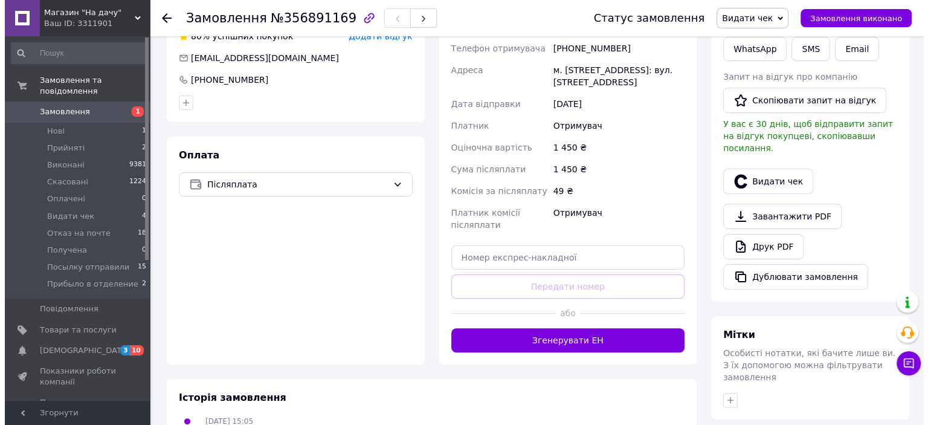
scroll to position [62, 0]
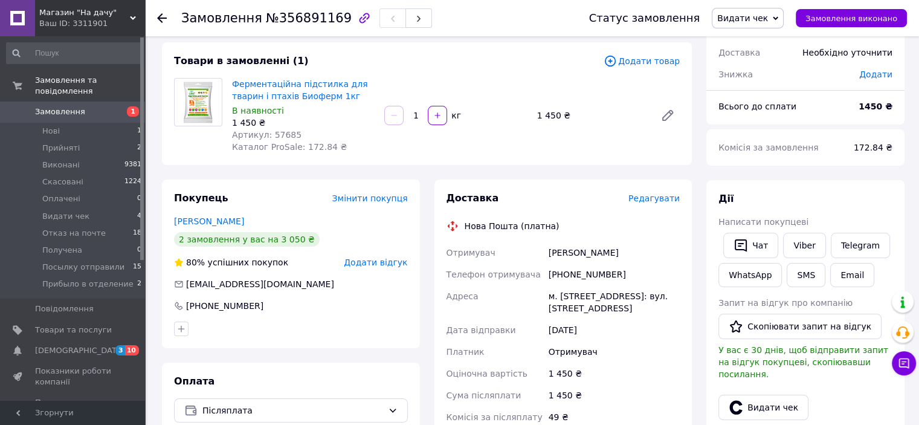
click at [655, 199] on span "Редагувати" at bounding box center [653, 198] width 51 height 10
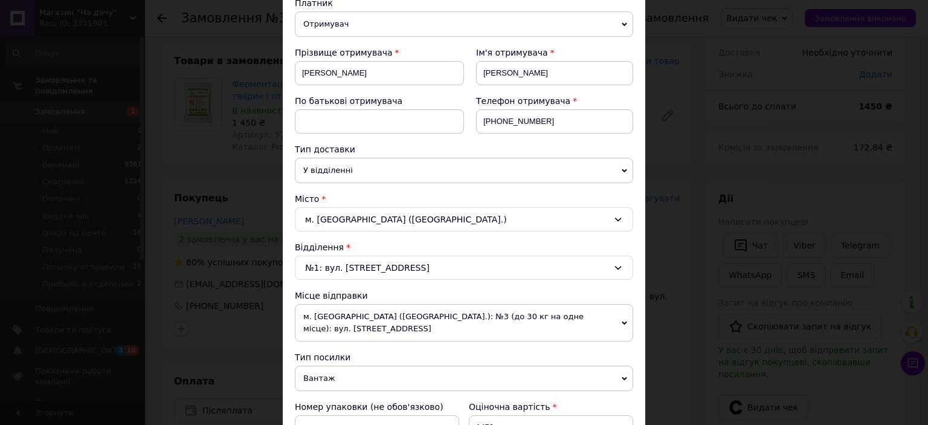
scroll to position [181, 0]
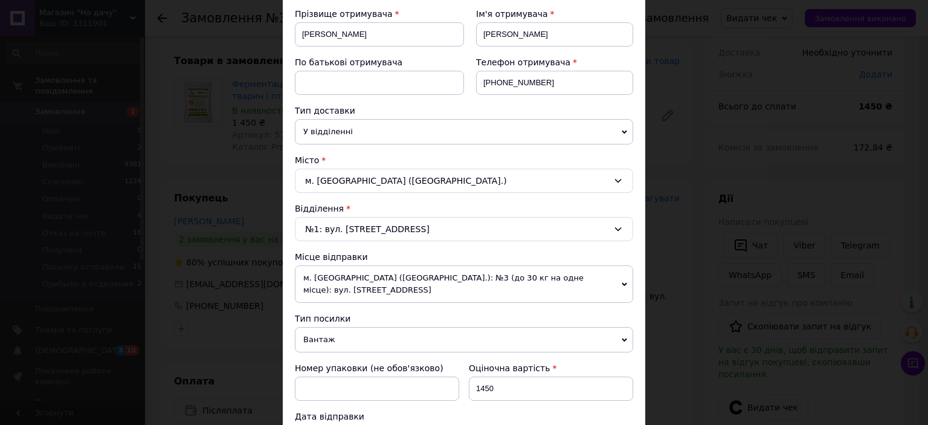
click at [618, 272] on span "м. [GEOGRAPHIC_DATA] ([GEOGRAPHIC_DATA].): №3 (до 30 кг на одне місце): вул. [S…" at bounding box center [464, 283] width 338 height 37
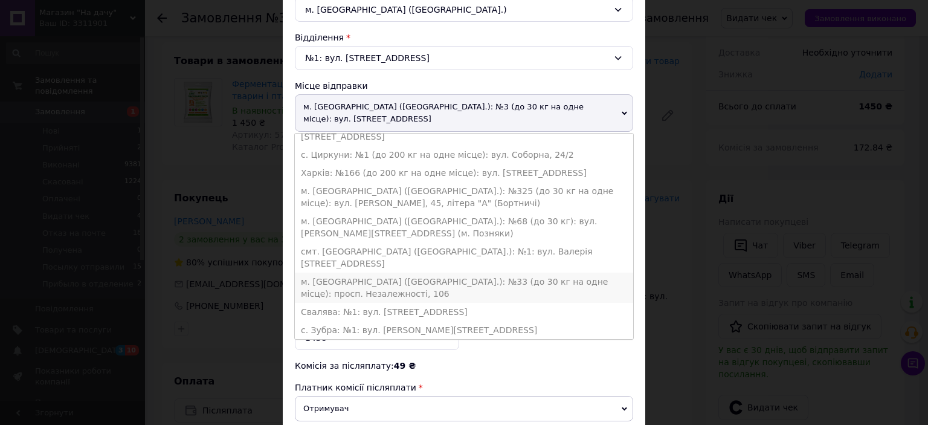
scroll to position [362, 0]
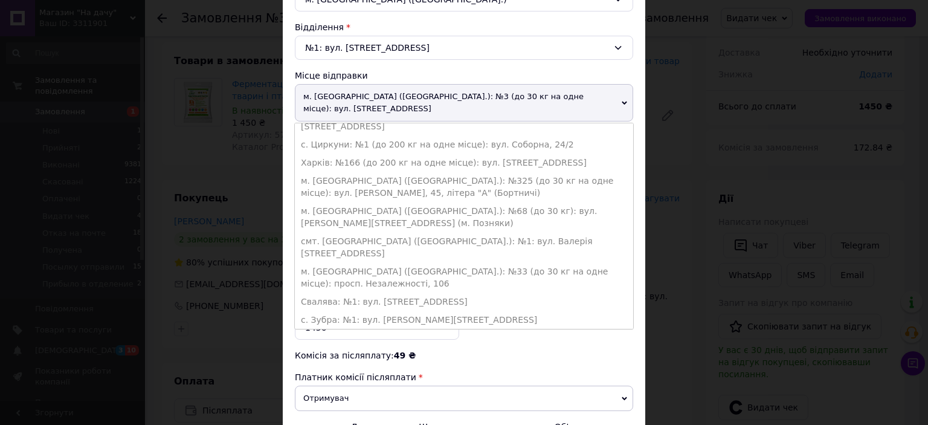
click at [389, 329] on li "м. [GEOGRAPHIC_DATA] ([GEOGRAPHIC_DATA].): №14 (до 30 кг на одне місце): вул. […" at bounding box center [464, 344] width 338 height 30
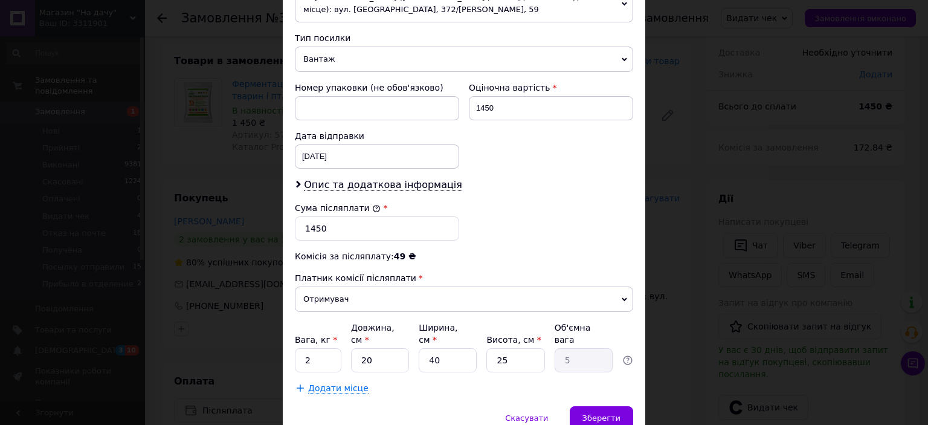
scroll to position [483, 0]
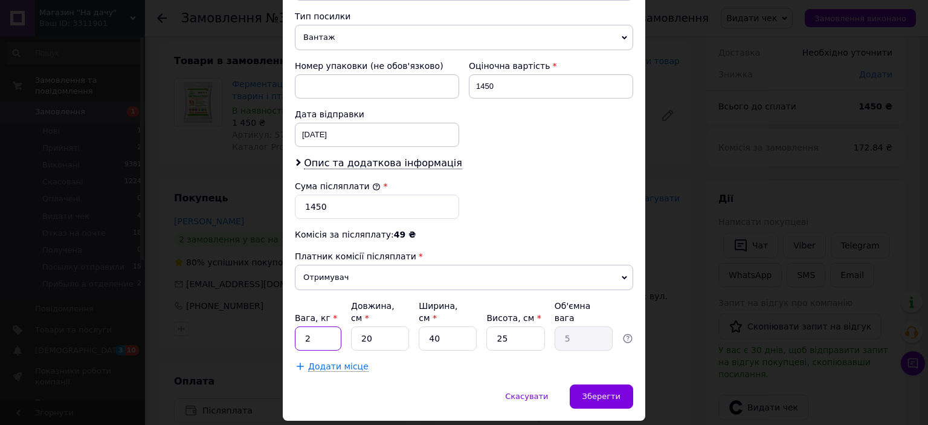
click at [326, 326] on input "2" at bounding box center [318, 338] width 47 height 24
type input "1"
click at [432, 326] on input "40" at bounding box center [448, 338] width 58 height 24
type input "0"
type input "0.1"
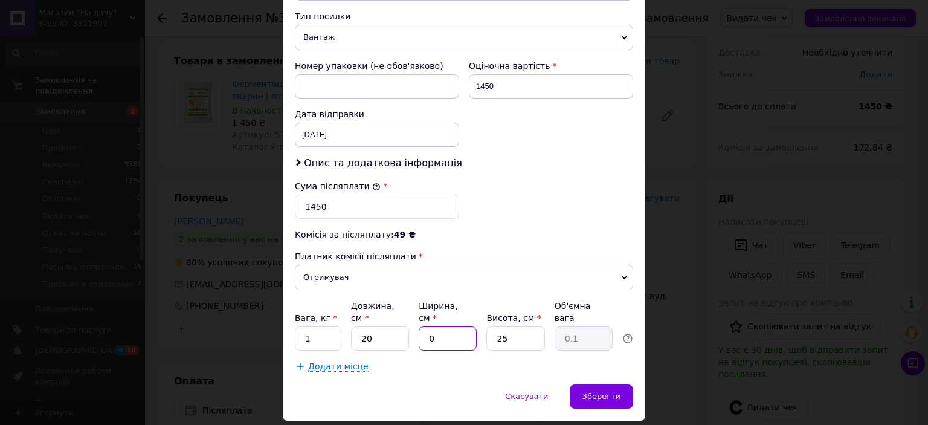
type input "20"
type input "2.5"
type input "20"
click at [515, 326] on input "25" at bounding box center [515, 338] width 58 height 24
type input "2"
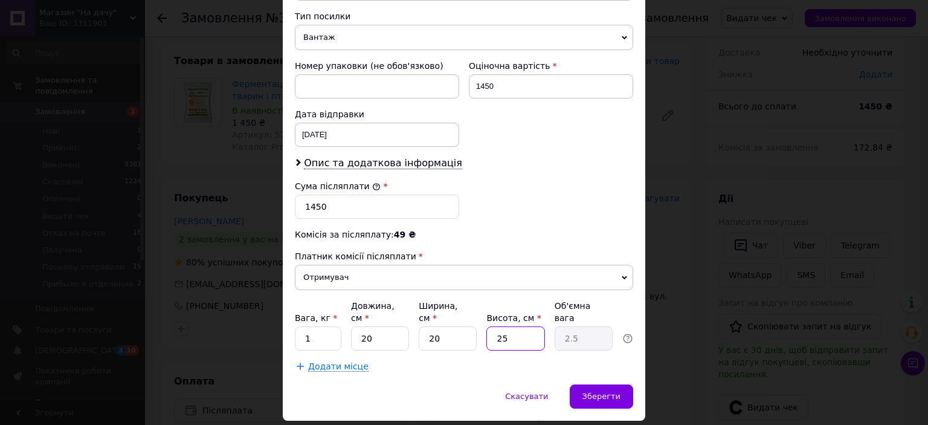
type input "0.2"
type input "1"
type input "0.1"
type input "10"
type input "1"
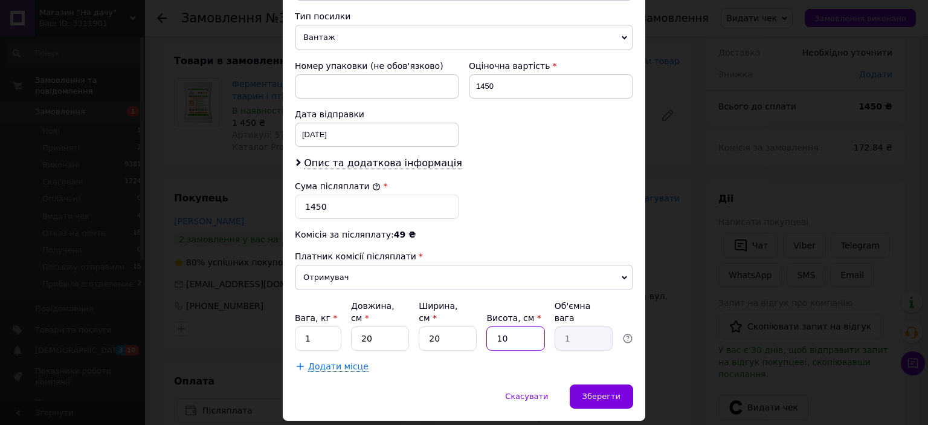
type input "1"
type input "0.1"
type input "13"
type input "1.3"
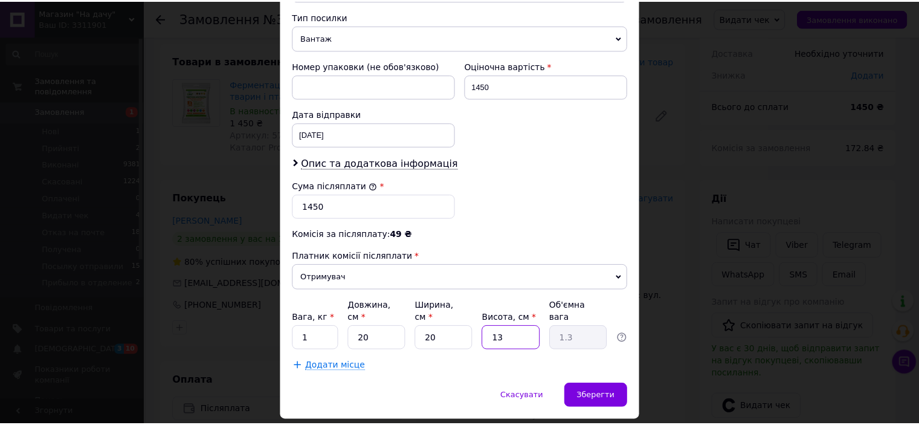
scroll to position [505, 0]
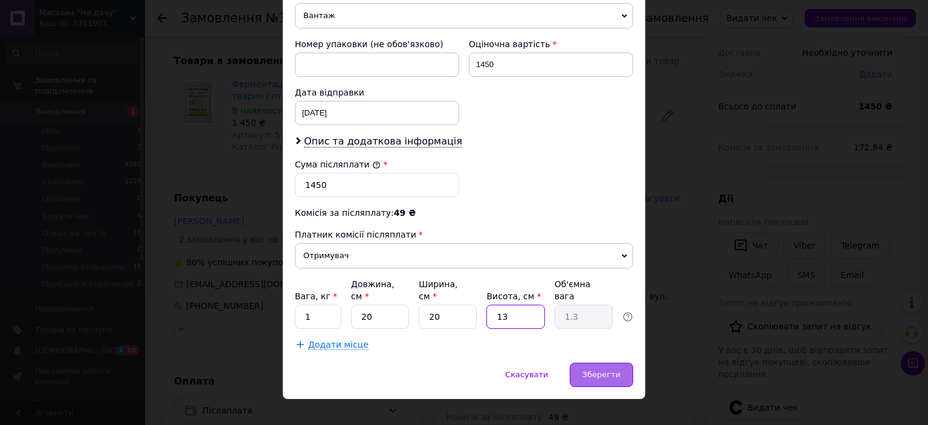
type input "13"
click at [595, 364] on div "Зберегти" at bounding box center [601, 374] width 63 height 24
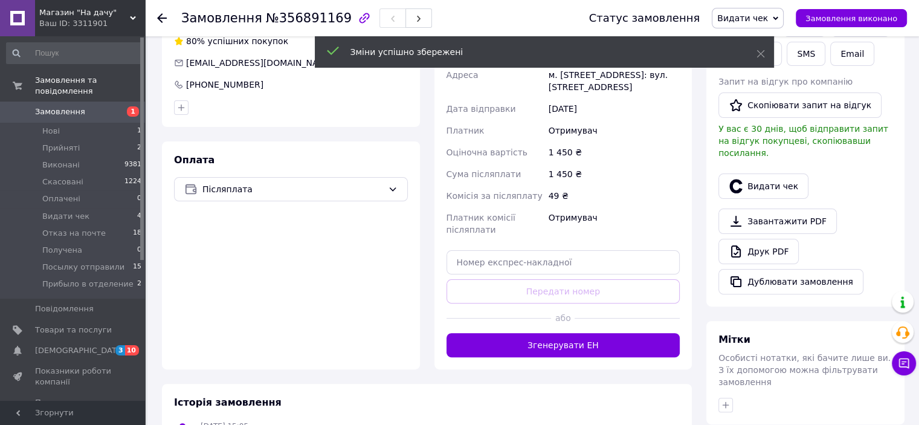
scroll to position [303, 0]
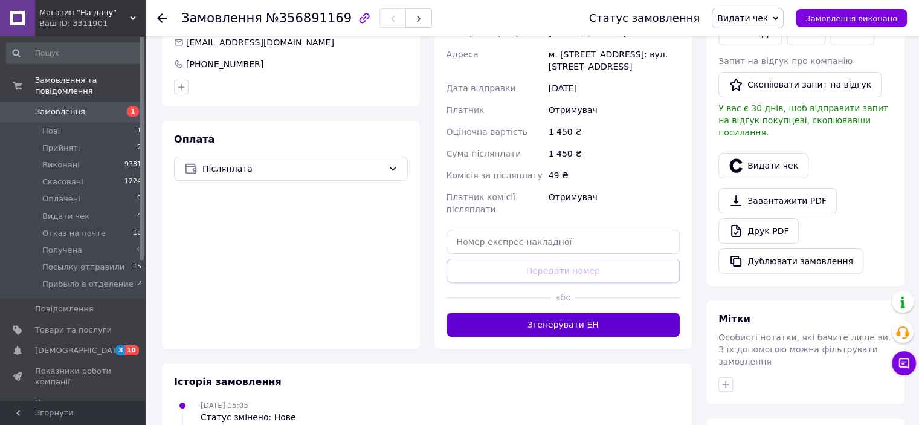
click at [574, 328] on button "Згенерувати ЕН" at bounding box center [563, 324] width 234 height 24
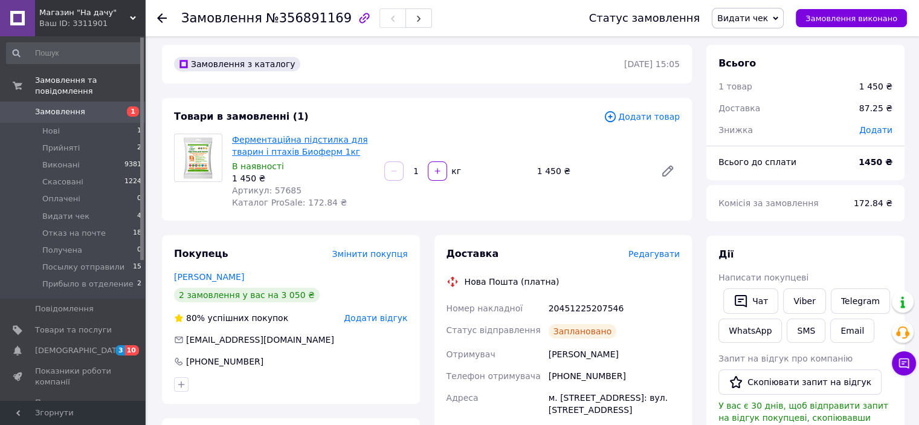
scroll to position [0, 0]
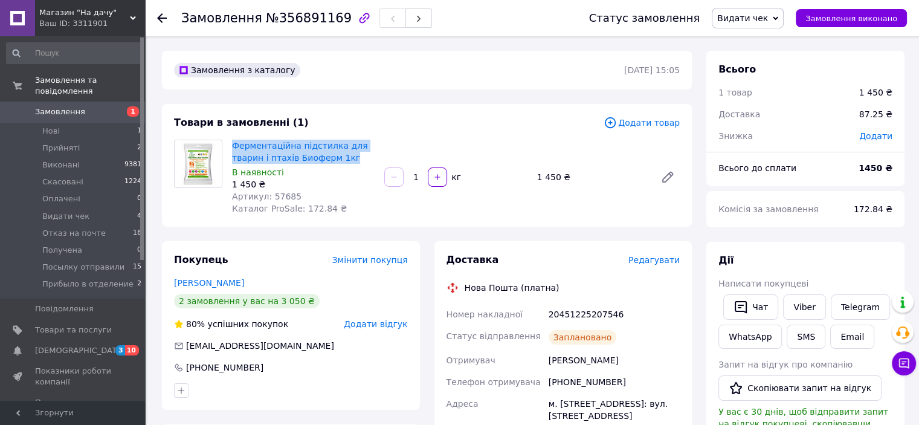
drag, startPoint x: 350, startPoint y: 158, endPoint x: 231, endPoint y: 139, distance: 121.1
click at [231, 139] on div "Ферментаційна підстилка для тварин і птахів Биоферм 1кг В наявності 1 450 ₴ Арт…" at bounding box center [303, 177] width 152 height 80
copy link "Ферментаційна підстилка для тварин і птахів Биоферм 1кг"
click at [161, 19] on icon at bounding box center [162, 18] width 10 height 10
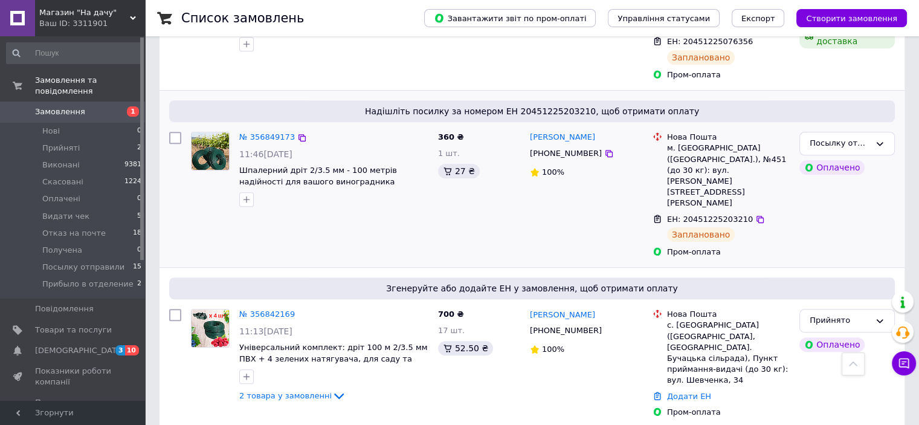
scroll to position [604, 0]
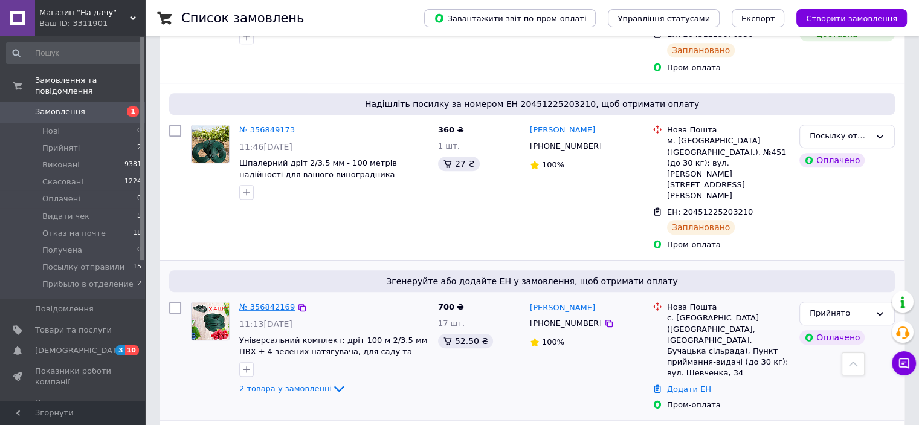
click at [277, 302] on link "№ 356842169" at bounding box center [267, 306] width 56 height 9
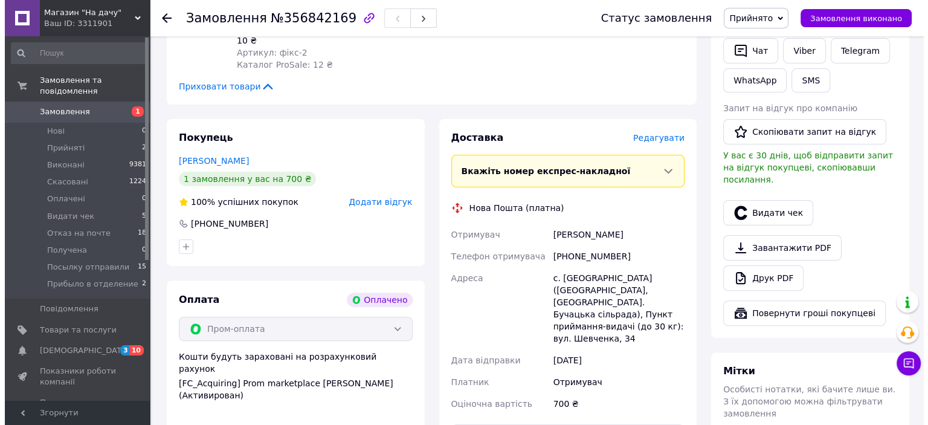
scroll to position [362, 0]
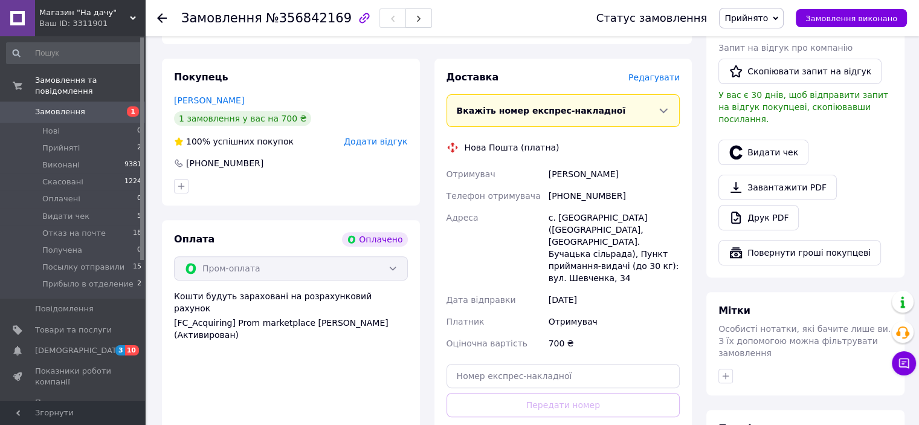
click at [655, 81] on span "Редагувати" at bounding box center [653, 77] width 51 height 10
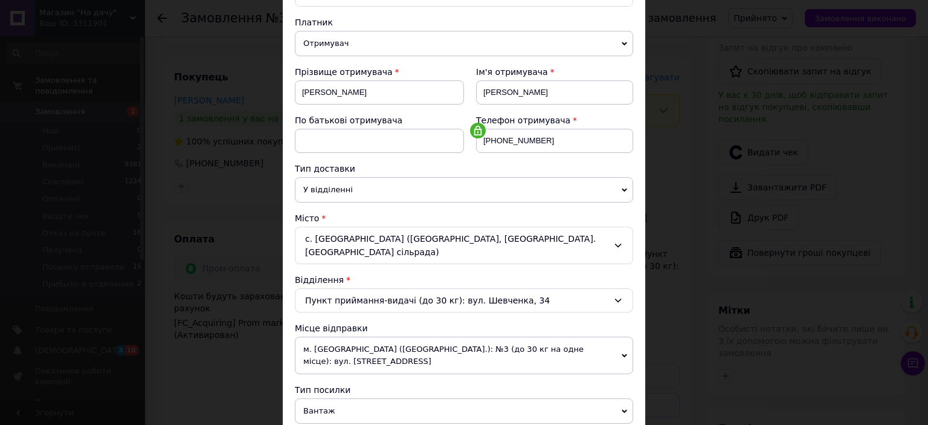
scroll to position [181, 0]
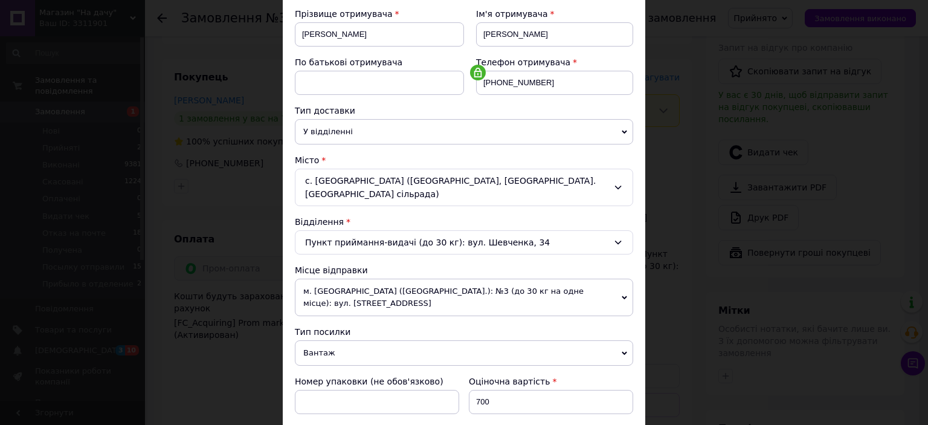
click at [516, 278] on span "м. [GEOGRAPHIC_DATA] ([GEOGRAPHIC_DATA].): №3 (до 30 кг на одне місце): вул. [S…" at bounding box center [464, 296] width 338 height 37
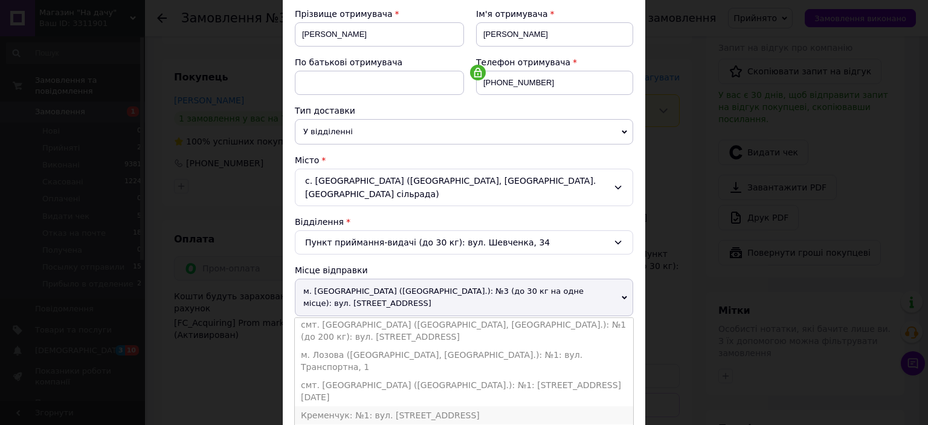
scroll to position [0, 0]
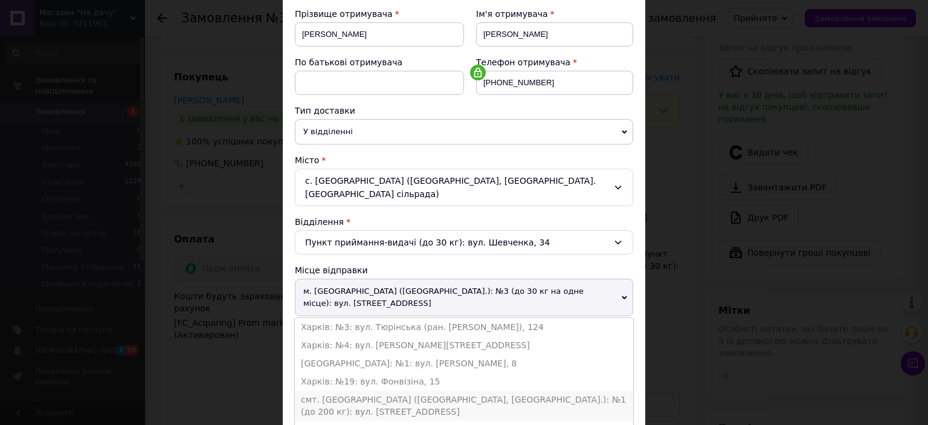
click at [379, 390] on li "смт. [GEOGRAPHIC_DATA] ([GEOGRAPHIC_DATA], [GEOGRAPHIC_DATA].): №1 (до 200 кг):…" at bounding box center [464, 405] width 338 height 30
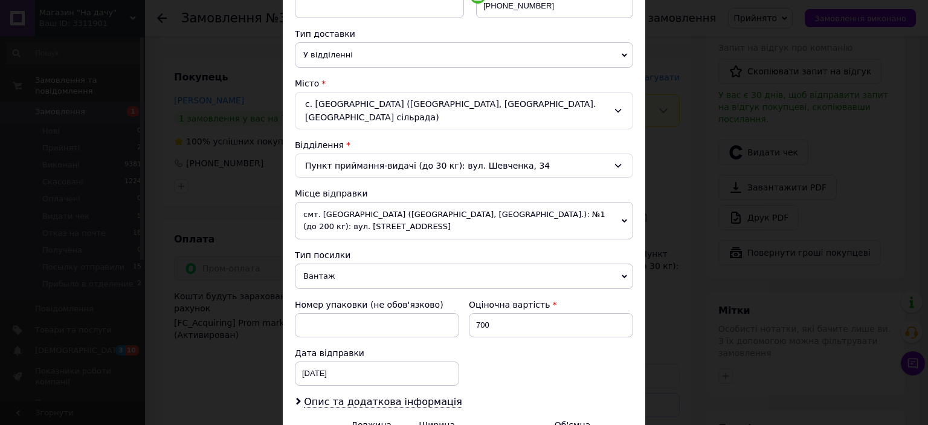
scroll to position [362, 0]
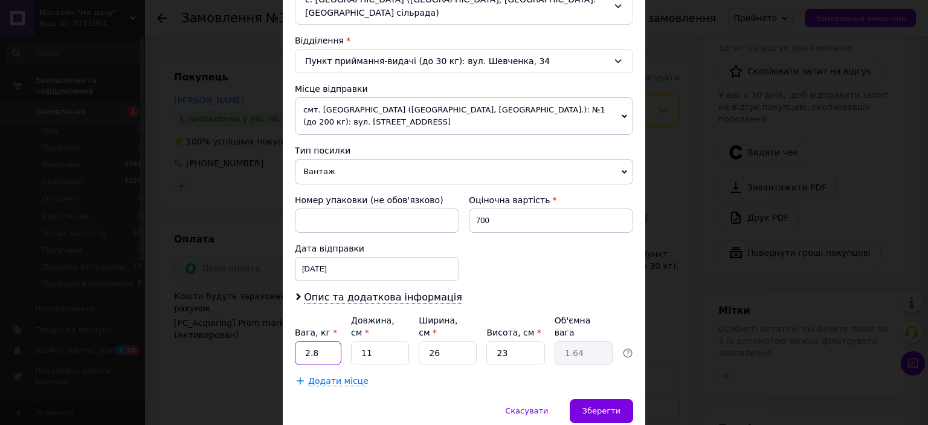
click at [319, 341] on input "2.8" at bounding box center [318, 353] width 47 height 24
type input "2"
type input "3.5"
click at [522, 341] on input "23" at bounding box center [515, 353] width 58 height 24
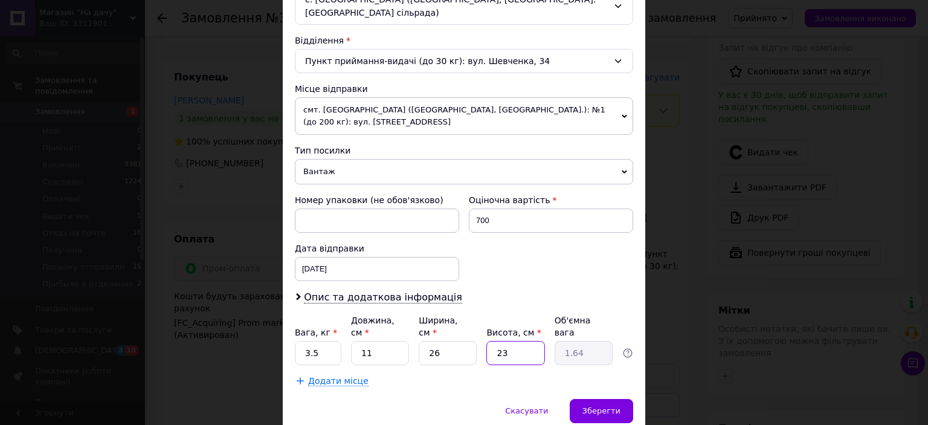
type input "2"
type input "0.14"
type input "26"
type input "1.86"
type input "26"
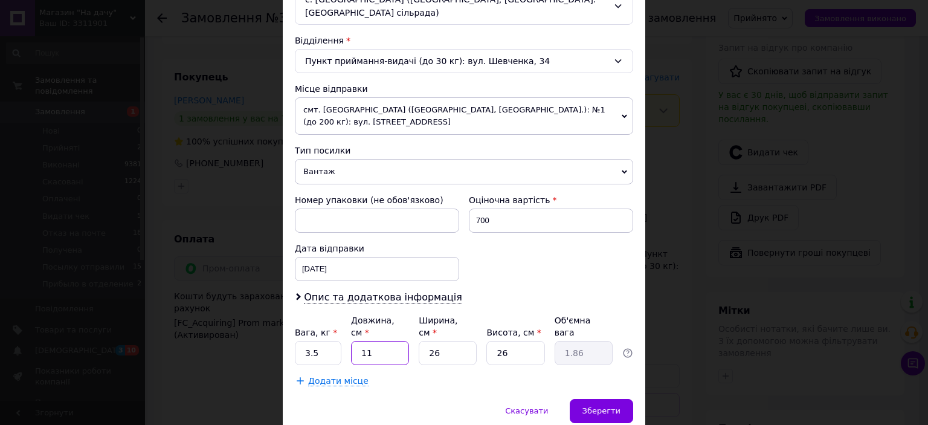
click at [389, 341] on input "11" at bounding box center [380, 353] width 58 height 24
type input "1"
type input "0.17"
type input "17"
type input "2.87"
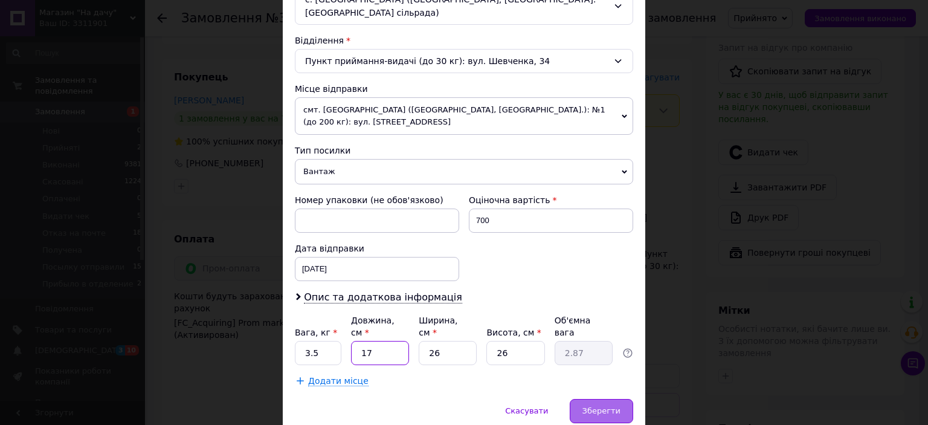
type input "17"
click at [606, 406] on span "Зберегти" at bounding box center [601, 410] width 38 height 9
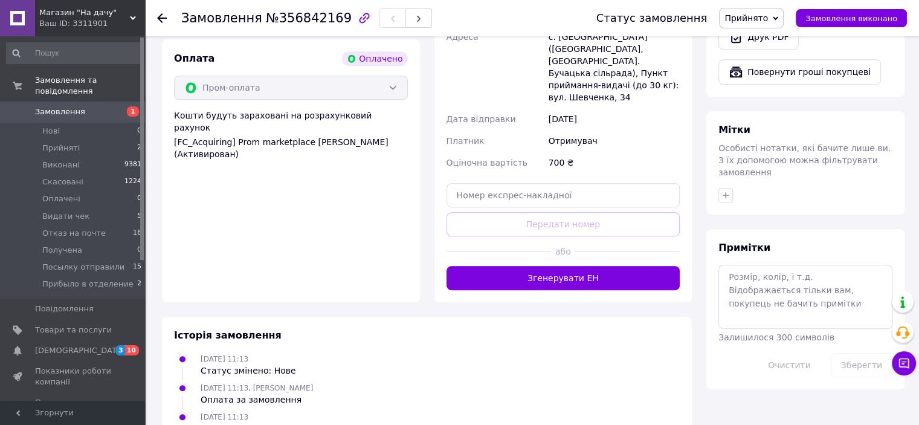
scroll to position [544, 0]
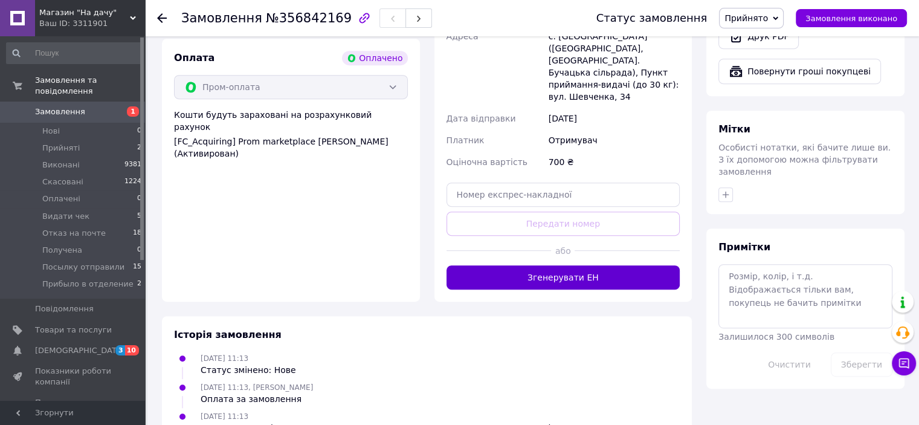
click at [618, 270] on button "Згенерувати ЕН" at bounding box center [563, 277] width 234 height 24
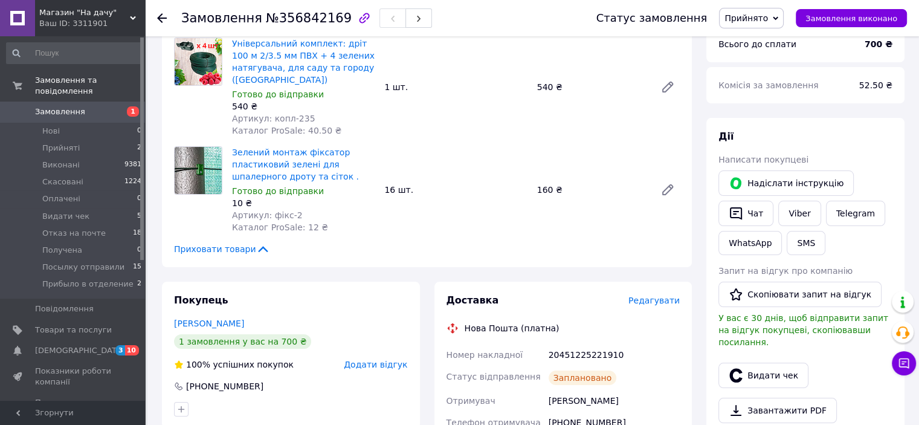
scroll to position [0, 0]
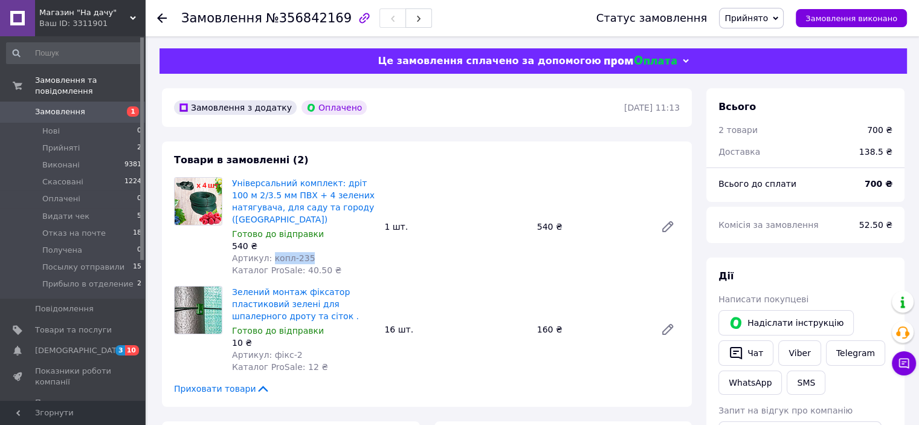
drag, startPoint x: 304, startPoint y: 258, endPoint x: 268, endPoint y: 260, distance: 36.9
click at [268, 260] on div "Артикул: копл-235" at bounding box center [303, 258] width 143 height 12
copy span "копл-235"
drag, startPoint x: 292, startPoint y: 353, endPoint x: 268, endPoint y: 354, distance: 24.2
click at [268, 354] on div "Артикул: фікс-2" at bounding box center [303, 355] width 143 height 12
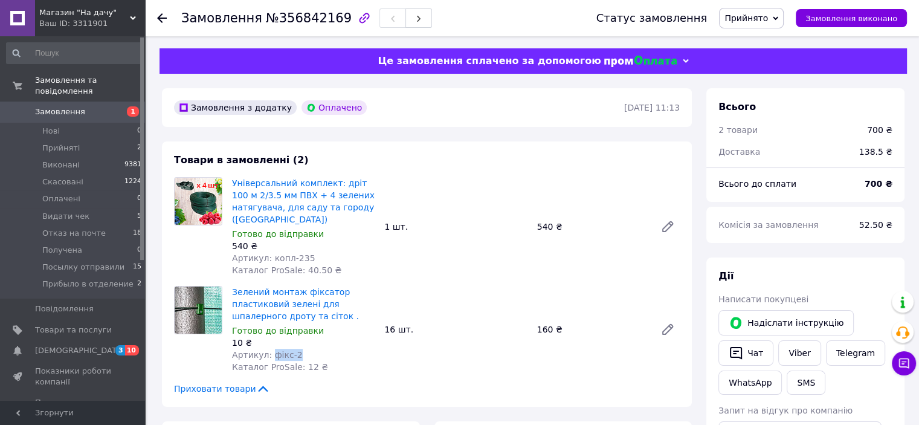
copy span "фікс-2"
drag, startPoint x: 230, startPoint y: 291, endPoint x: 283, endPoint y: 309, distance: 56.4
click at [283, 309] on div "Зелений монтаж фіксатор пластиковий зелені для шпалерного дроту та сіток . Гото…" at bounding box center [303, 329] width 152 height 92
copy link "Зелений монтаж фіксатор пластиковий"
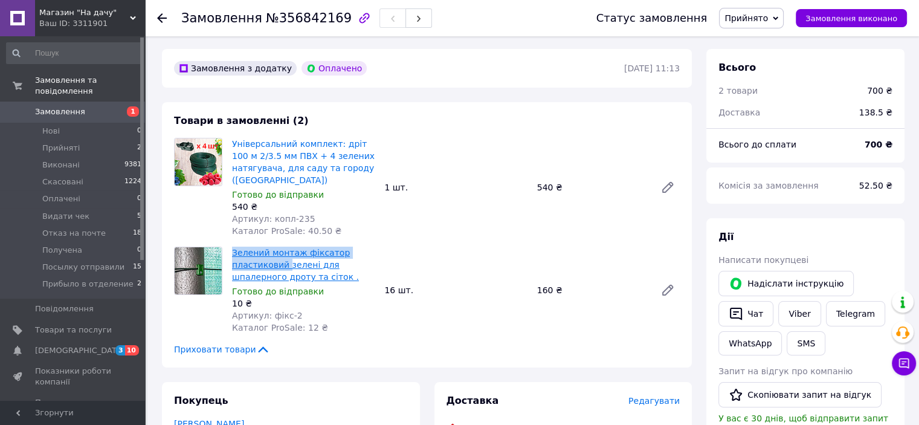
scroll to position [60, 0]
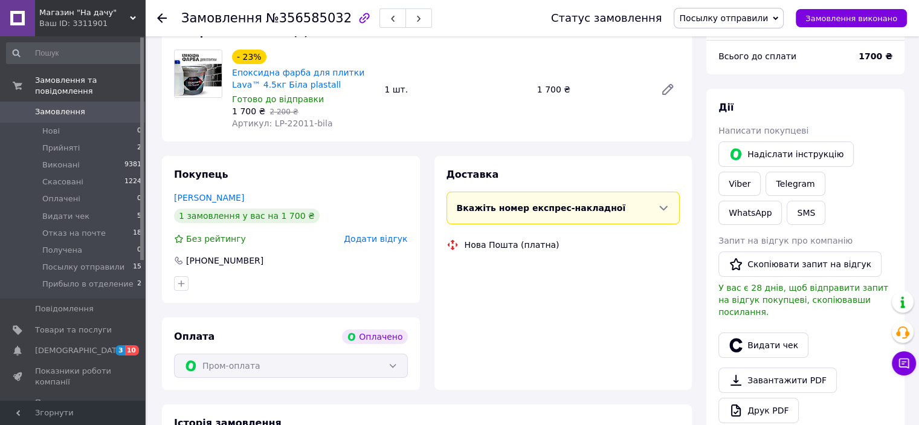
scroll to position [2, 0]
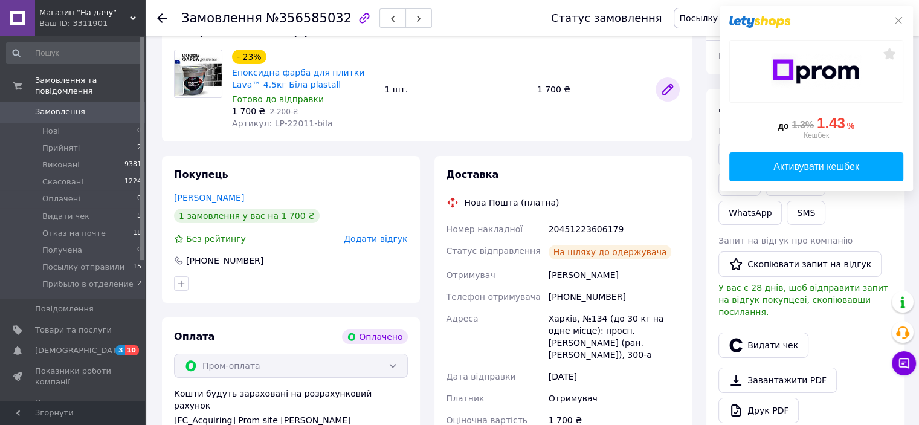
click at [667, 88] on icon at bounding box center [667, 89] width 14 height 14
